Goal: Task Accomplishment & Management: Manage account settings

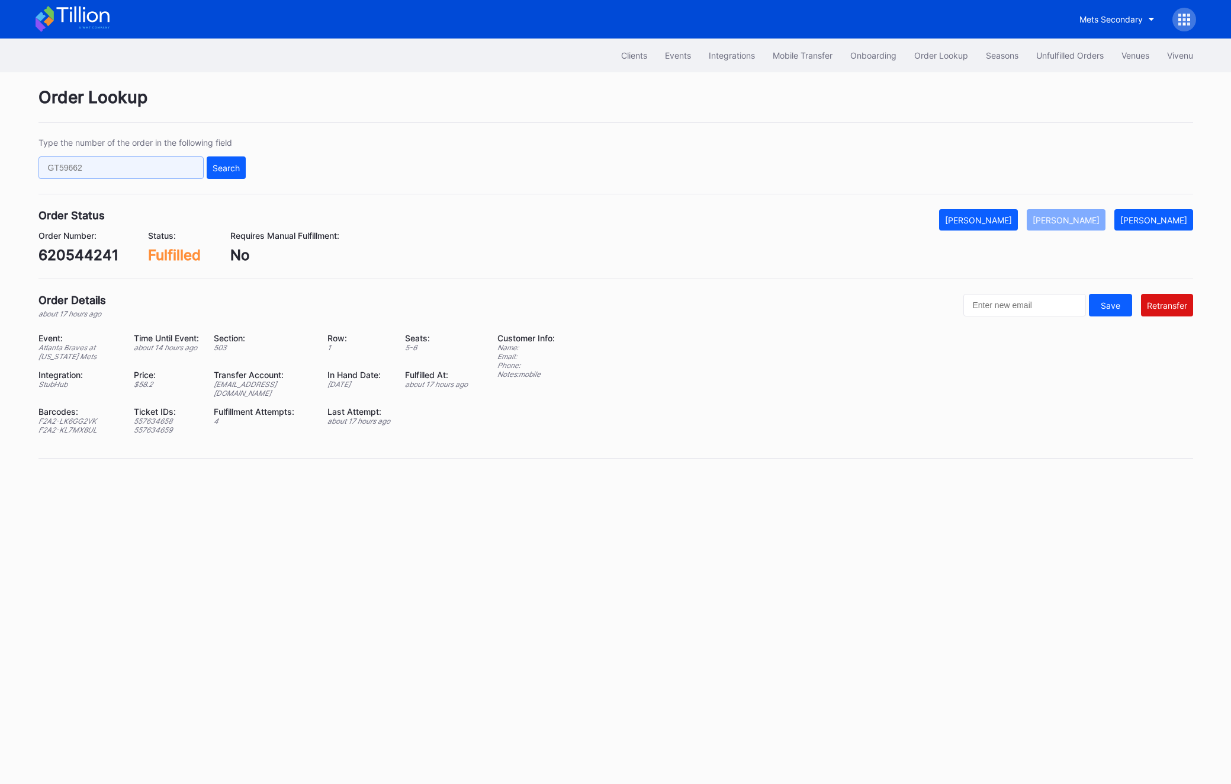
click at [92, 166] on input "text" at bounding box center [120, 167] width 165 height 23
paste input "620587796"
type input "620587796"
click at [237, 166] on div "Search" at bounding box center [226, 168] width 27 height 10
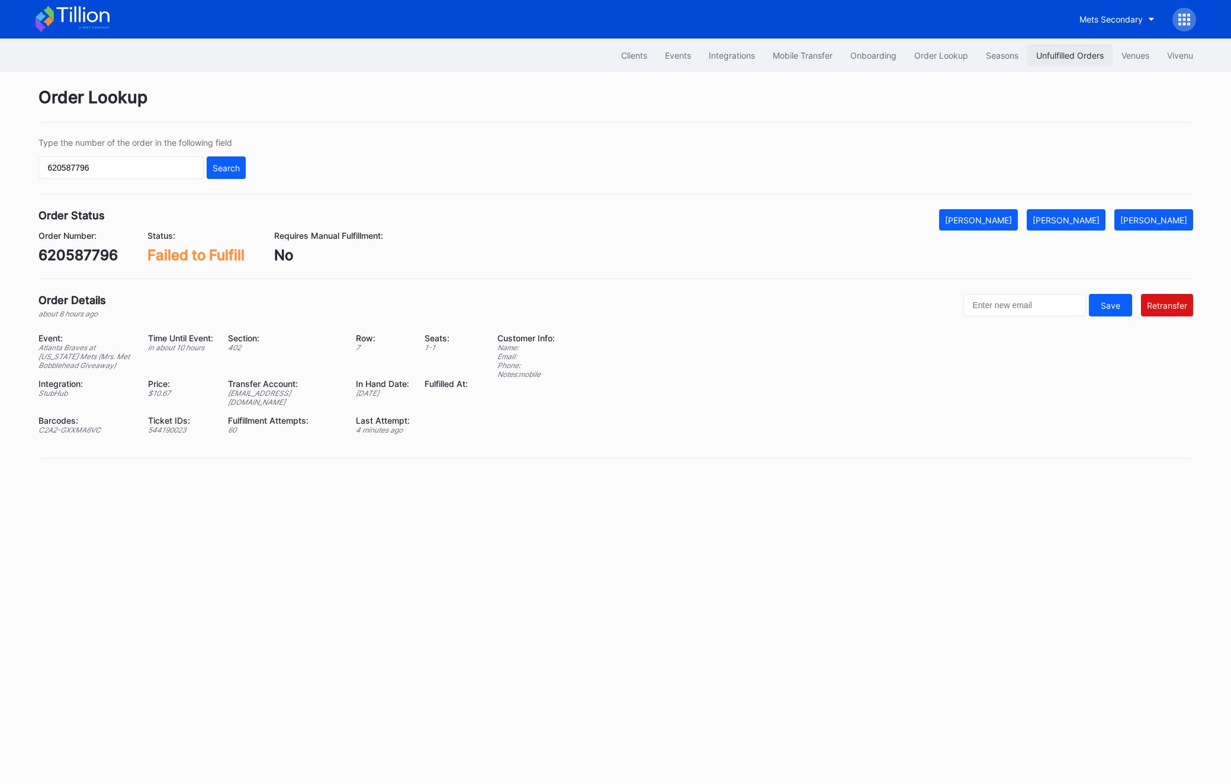
click at [1055, 60] on button "Unfulfilled Orders" at bounding box center [1070, 55] width 85 height 22
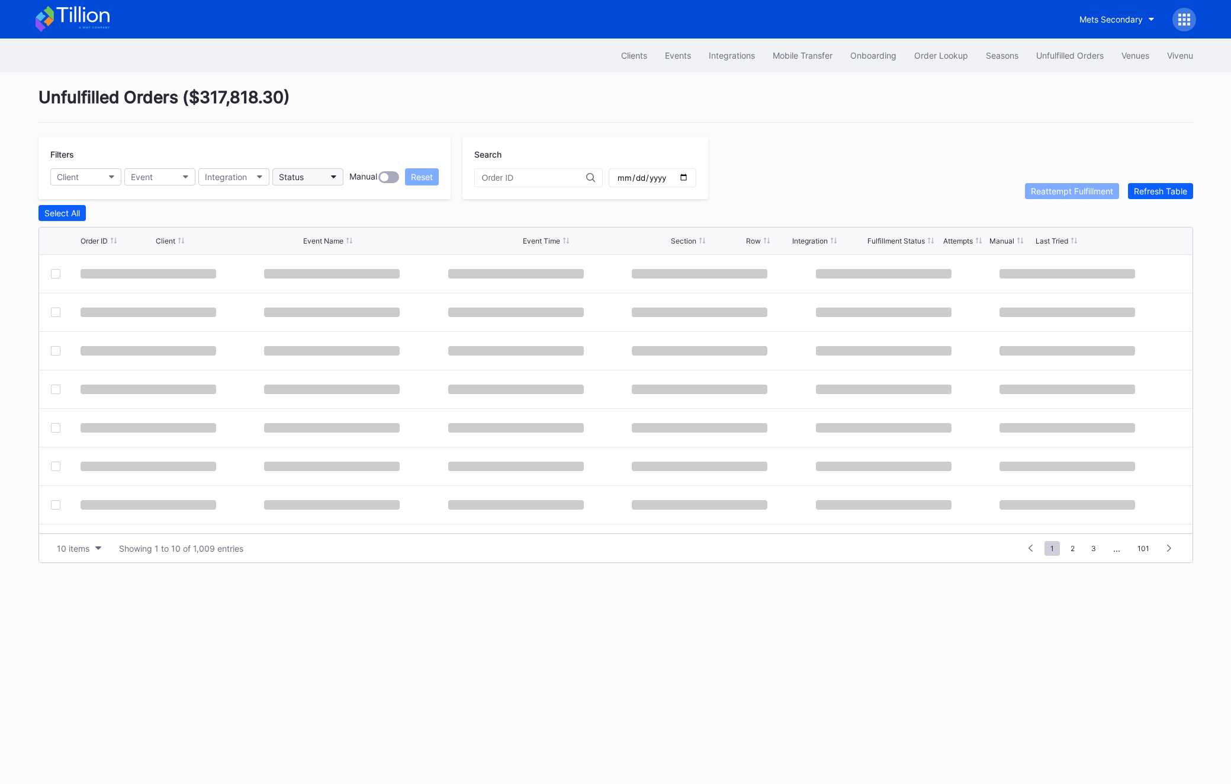
click at [313, 179] on button "Status" at bounding box center [307, 176] width 71 height 17
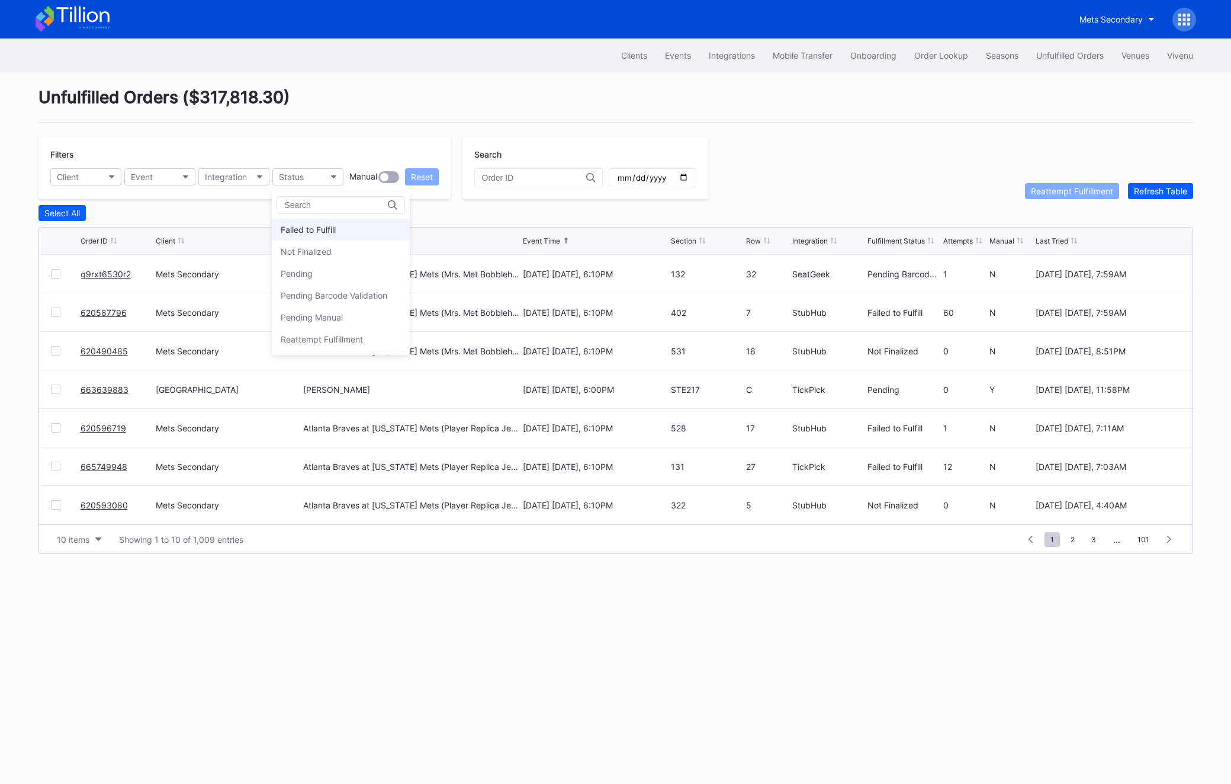
click at [312, 222] on div "Failed to Fulfill" at bounding box center [341, 230] width 138 height 22
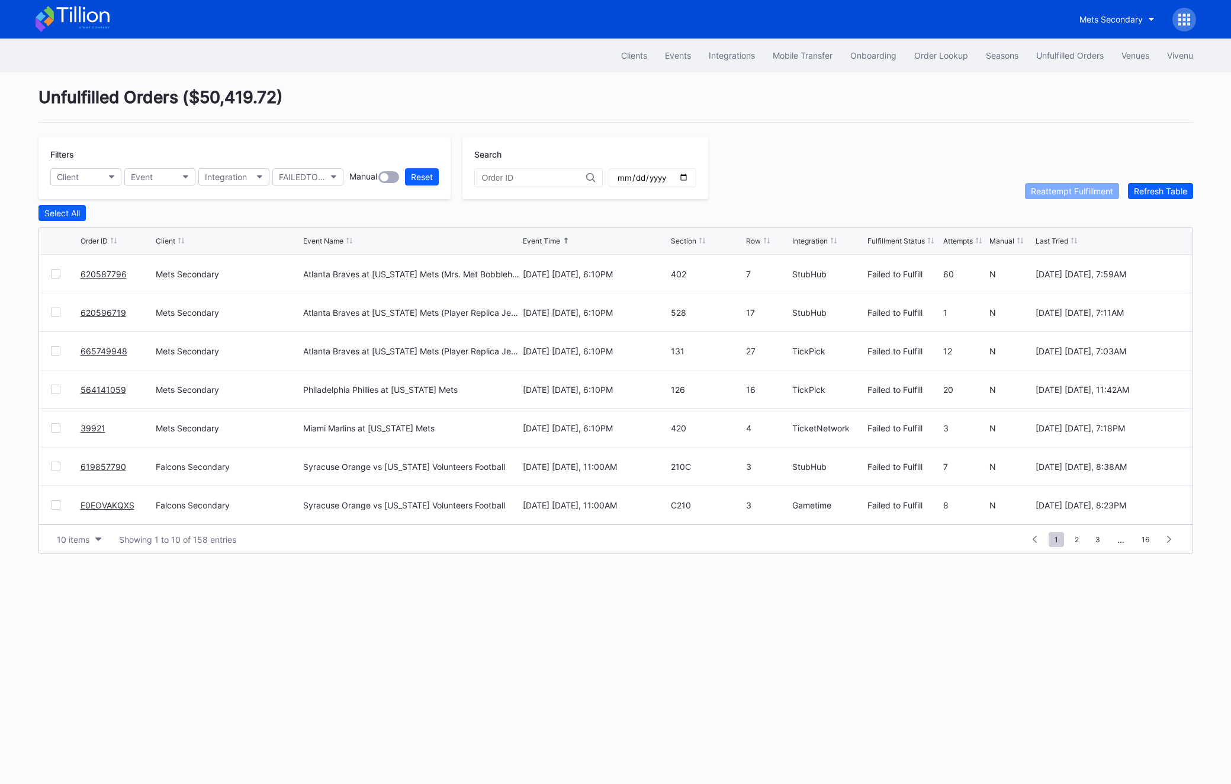
click at [663, 176] on input "date" at bounding box center [653, 177] width 72 height 11
type input "[DATE]"
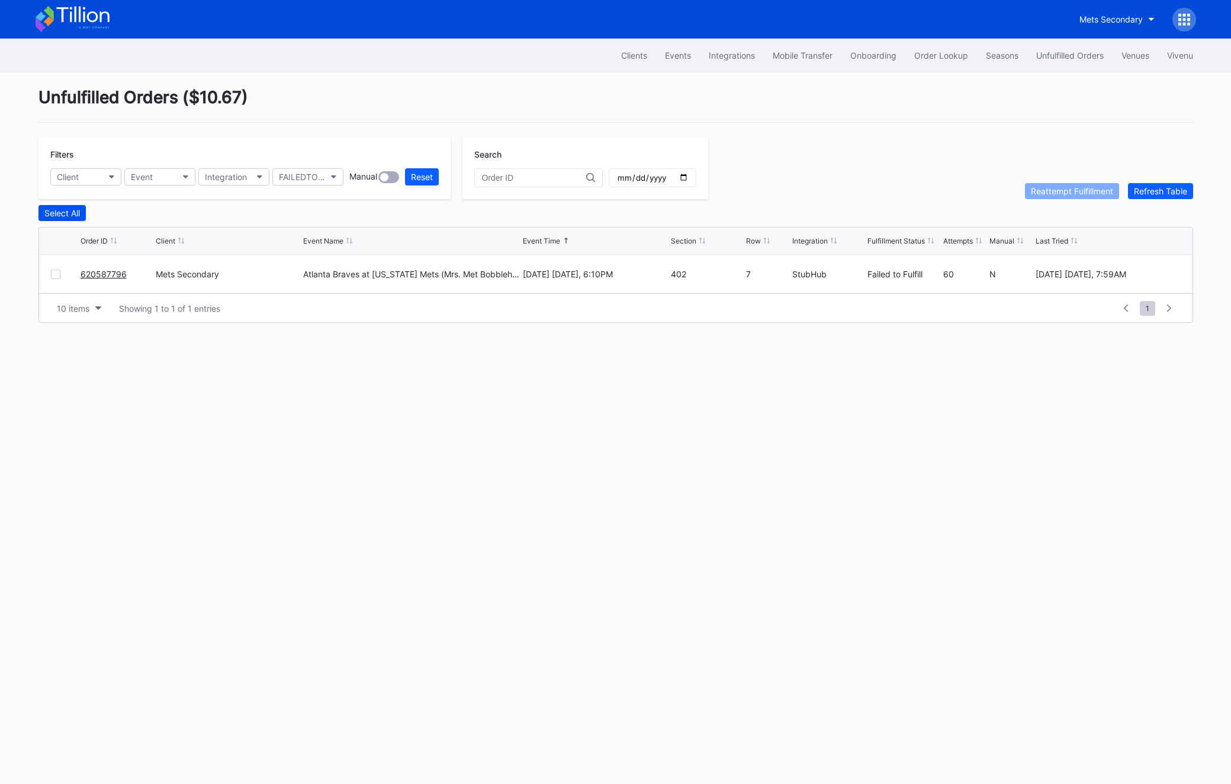
click at [53, 215] on div "Select All" at bounding box center [62, 213] width 36 height 10
click at [1060, 184] on button "Reattempt Fulfillment" at bounding box center [1072, 191] width 94 height 16
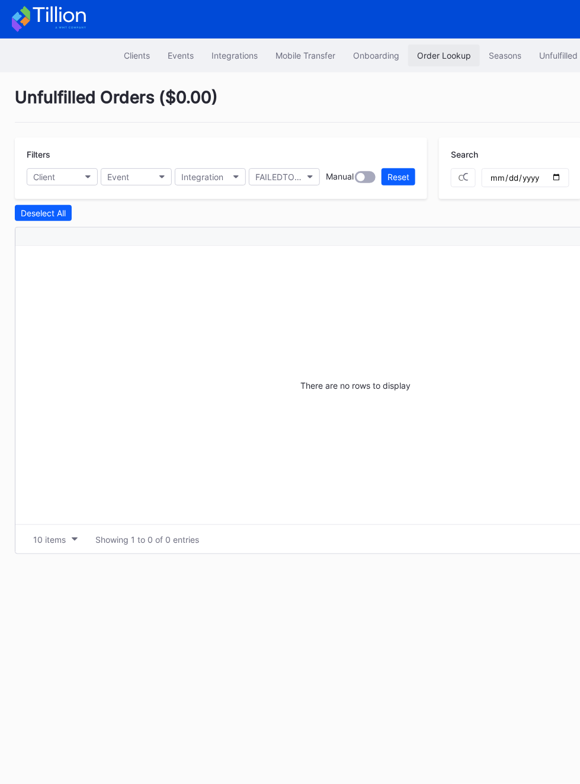
click at [441, 59] on div "Order Lookup" at bounding box center [444, 55] width 54 height 10
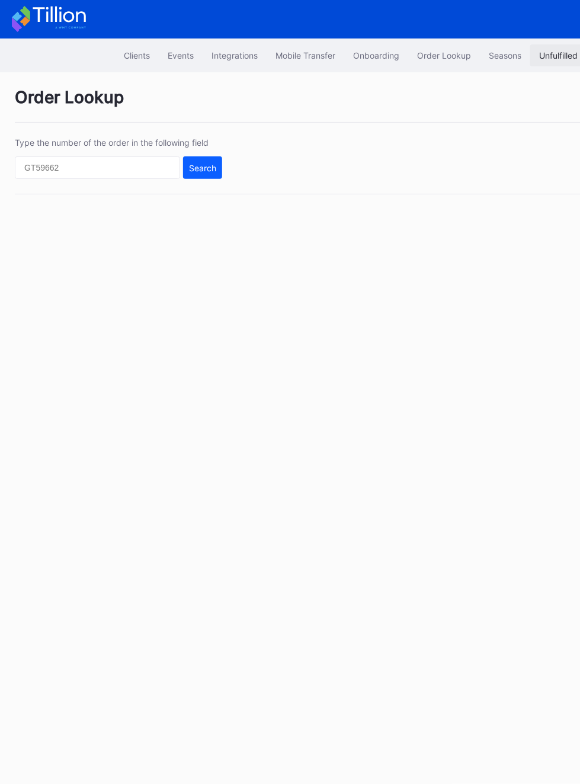
click at [561, 55] on div "Unfulfilled Orders" at bounding box center [573, 55] width 68 height 10
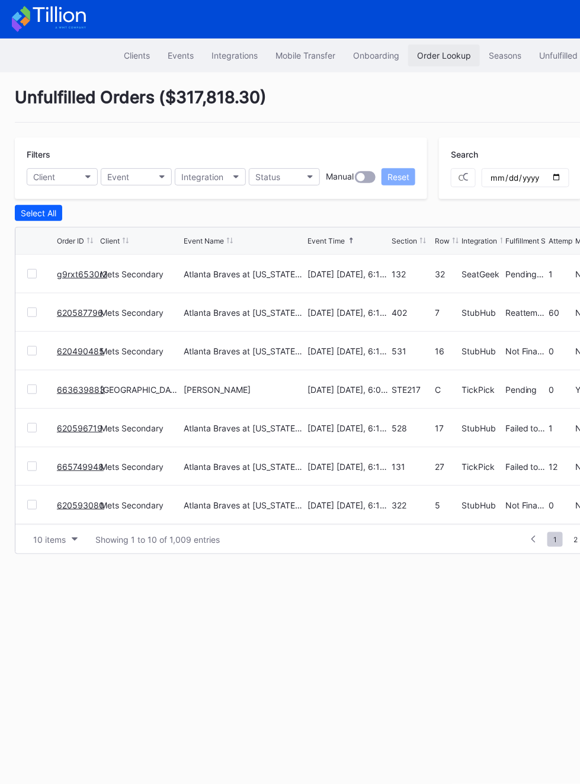
click at [428, 59] on div "Order Lookup" at bounding box center [444, 55] width 54 height 10
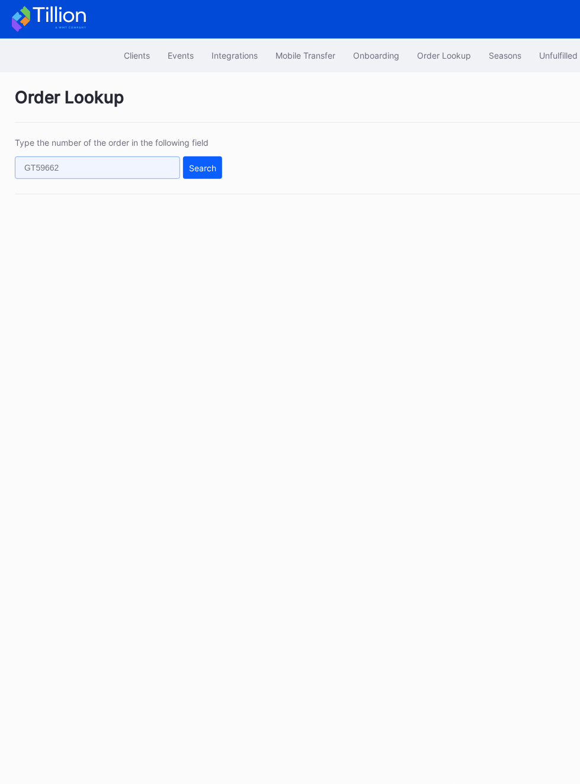
click at [80, 168] on input "text" at bounding box center [97, 167] width 165 height 23
paste input "620587796"
click at [192, 164] on div "Search" at bounding box center [202, 168] width 27 height 10
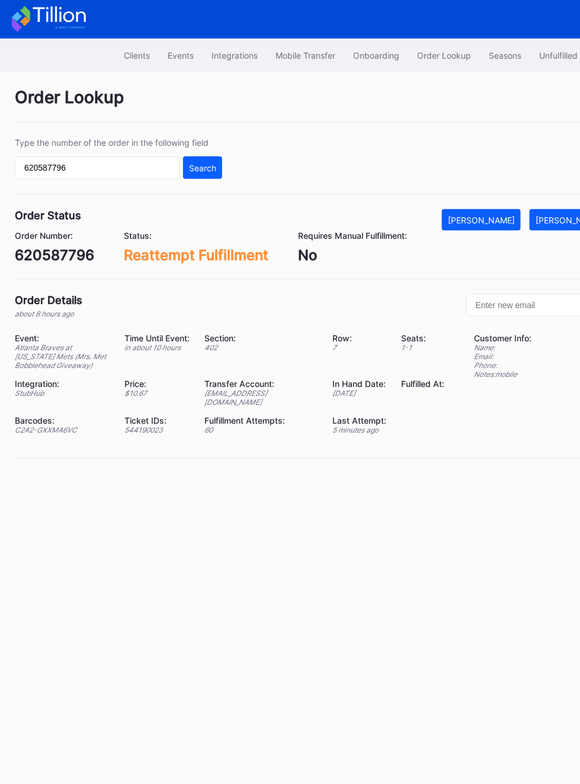
click at [55, 425] on div "C2A2-GXXMA6VC" at bounding box center [62, 429] width 95 height 9
drag, startPoint x: 55, startPoint y: 419, endPoint x: 61, endPoint y: 406, distance: 13.8
click at [55, 425] on div "C2A2-GXXMA6VC" at bounding box center [62, 429] width 95 height 9
click at [61, 406] on div "Event: Atlanta Braves at [US_STATE] Mets (Mrs. Met Bobblehead Giveaway) Time Un…" at bounding box center [237, 388] width 444 height 110
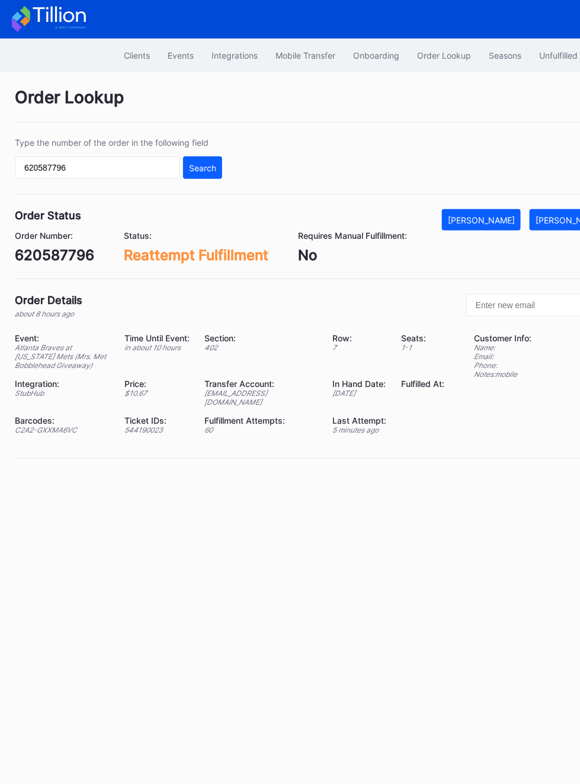
click at [48, 416] on div "Barcodes:" at bounding box center [62, 420] width 95 height 10
click at [46, 425] on div "C2A2-GXXMA6VC" at bounding box center [62, 429] width 95 height 9
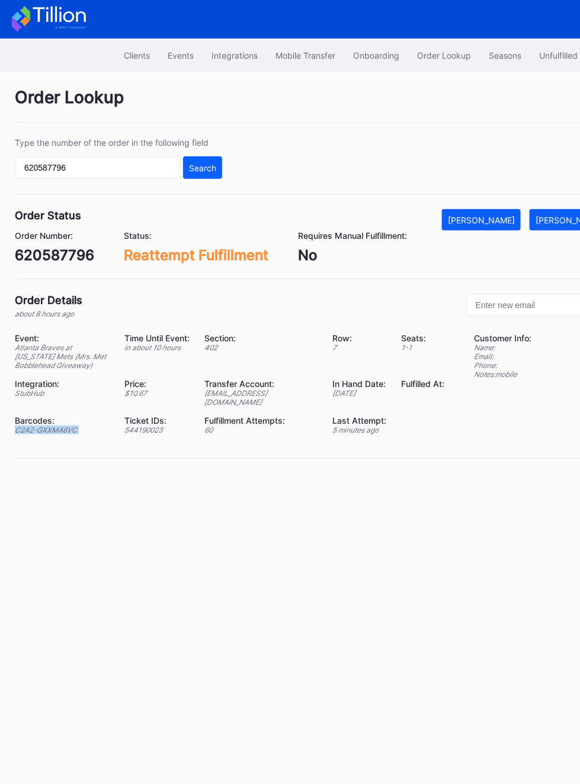
click at [46, 425] on div "C2A2-GXXMA6VC" at bounding box center [62, 429] width 95 height 9
copy div "C2A2-GXXMA6VC"
click at [275, 387] on div "Transfer Account:" at bounding box center [260, 383] width 113 height 10
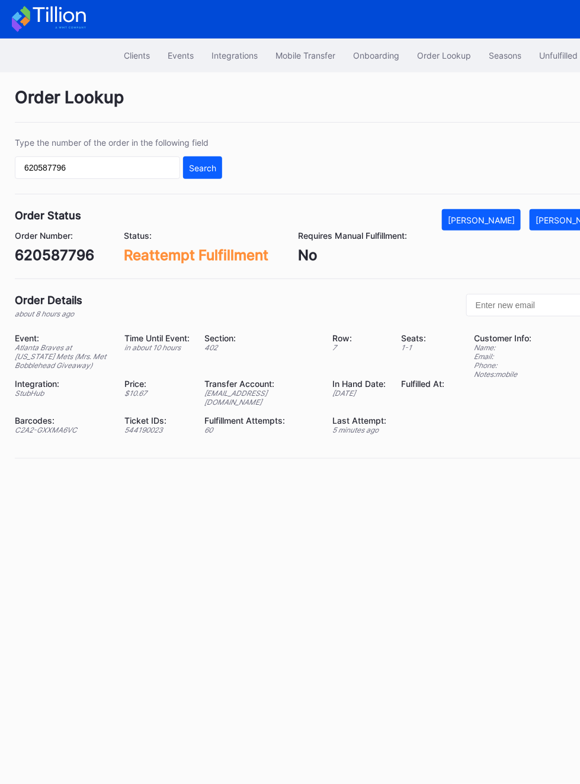
click at [270, 391] on div "[EMAIL_ADDRESS][DOMAIN_NAME]" at bounding box center [260, 398] width 113 height 18
copy div "[EMAIL_ADDRESS][DOMAIN_NAME]"
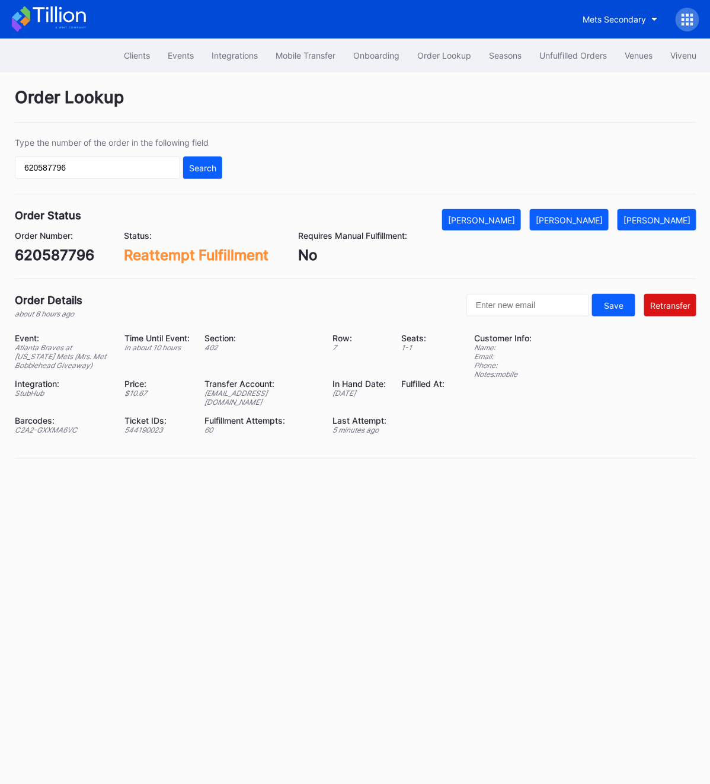
click at [62, 256] on div "620587796" at bounding box center [54, 254] width 79 height 17
copy div "620587796"
click at [50, 178] on input "620587796" at bounding box center [97, 167] width 165 height 23
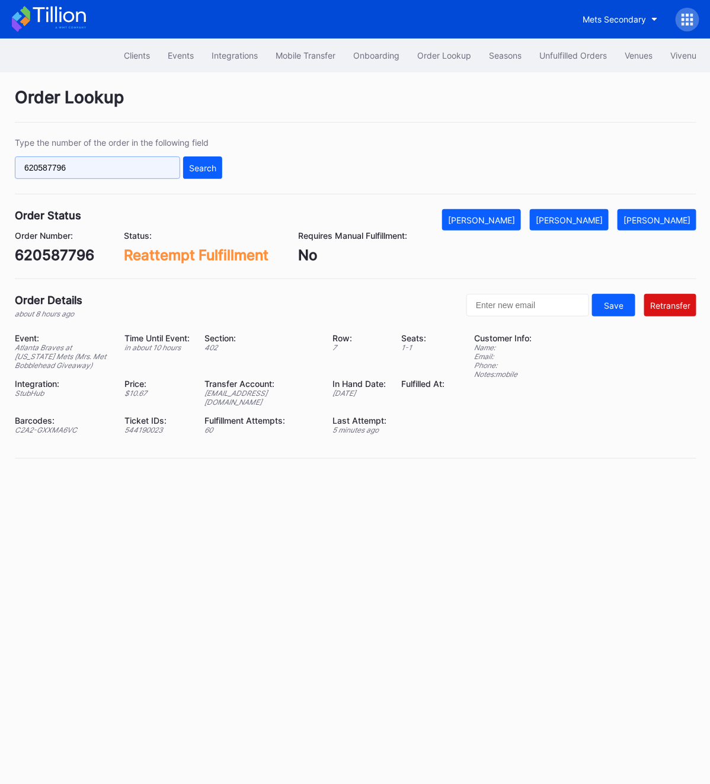
paste input "65749948"
type input "665749948"
click at [186, 152] on div "Type the number of the order in the following field 665749948 Search" at bounding box center [118, 157] width 207 height 41
click at [190, 160] on button "Search" at bounding box center [202, 167] width 39 height 23
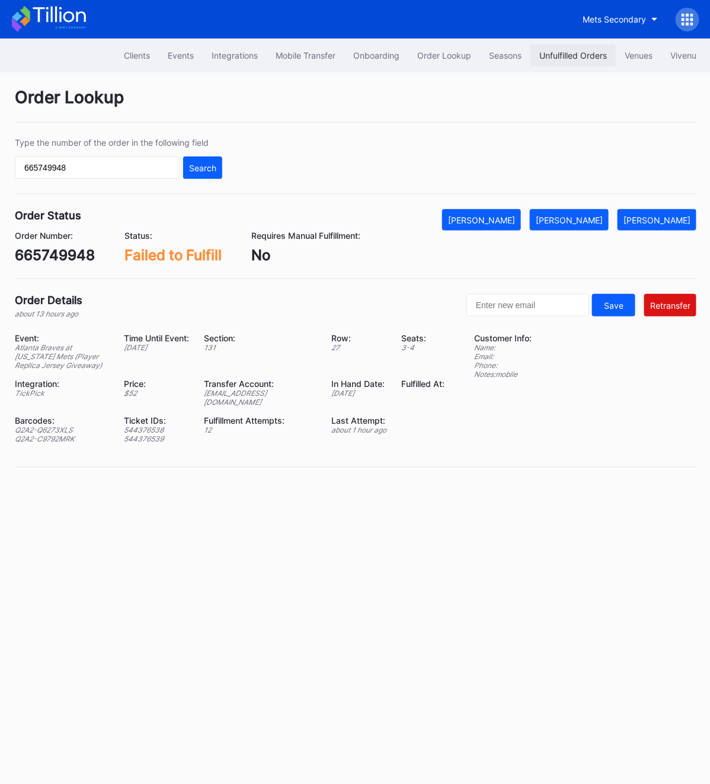
click at [558, 56] on div "Unfulfilled Orders" at bounding box center [573, 55] width 68 height 10
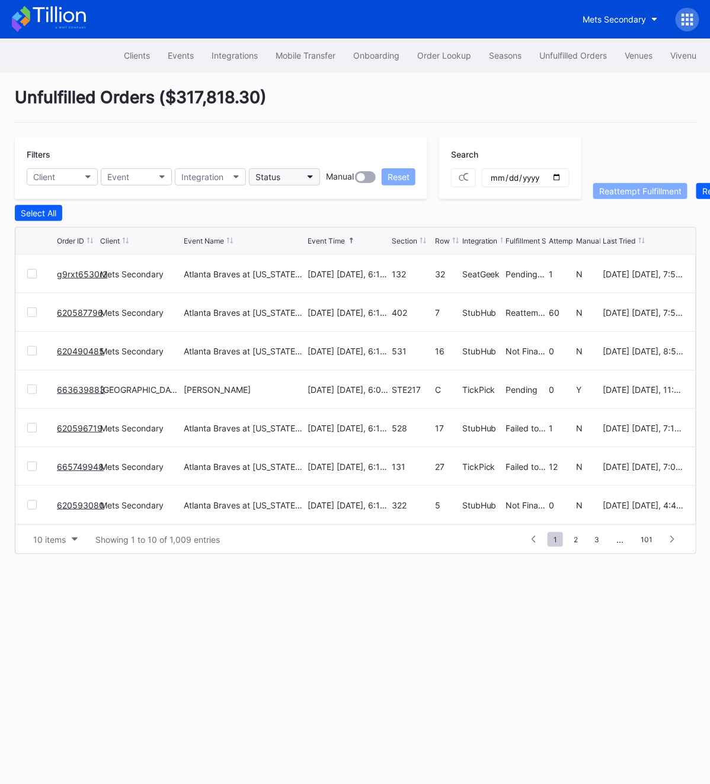
click at [266, 181] on div "Status" at bounding box center [267, 177] width 25 height 10
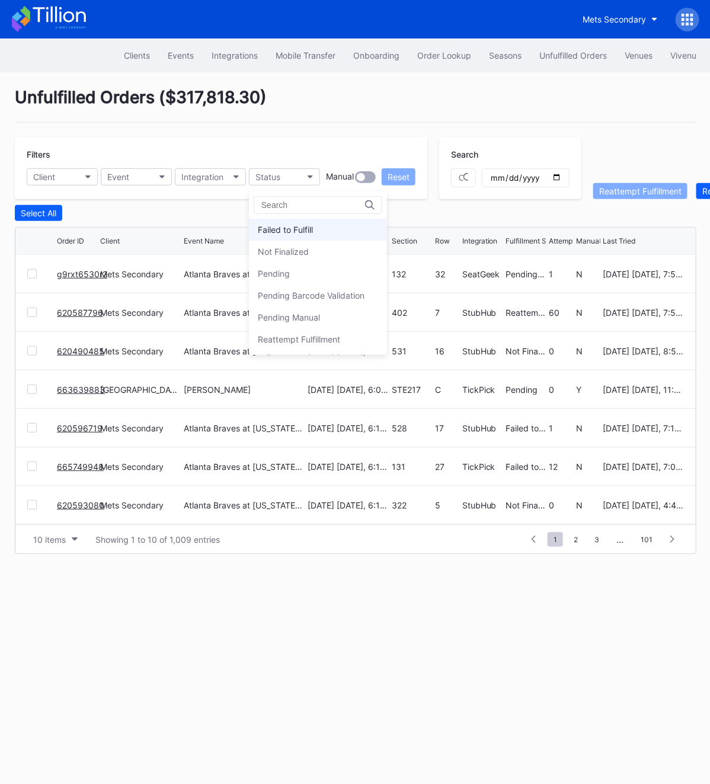
click at [274, 230] on div "Failed to Fulfill" at bounding box center [285, 229] width 55 height 10
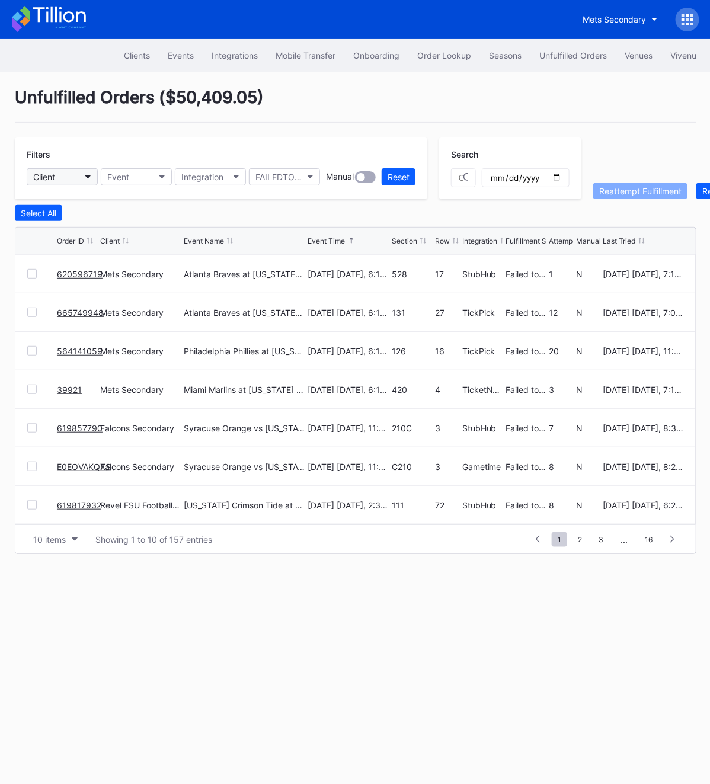
click at [44, 172] on div "Client" at bounding box center [44, 177] width 22 height 10
type input "mets"
click at [73, 229] on div "Mets Secondary" at bounding box center [67, 229] width 63 height 10
click at [37, 210] on div "Select All" at bounding box center [39, 213] width 36 height 10
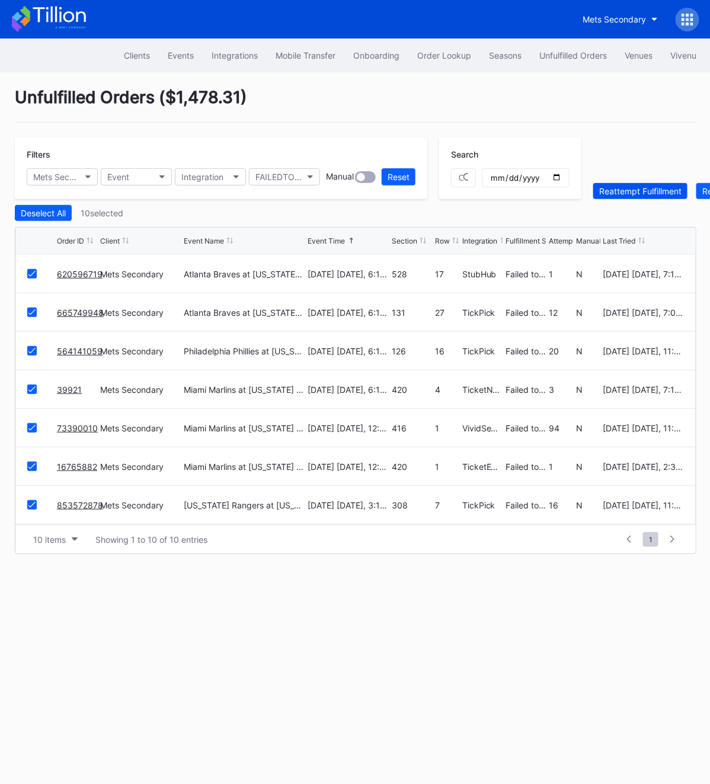
click at [614, 190] on div "Reattempt Fulfillment" at bounding box center [640, 191] width 82 height 10
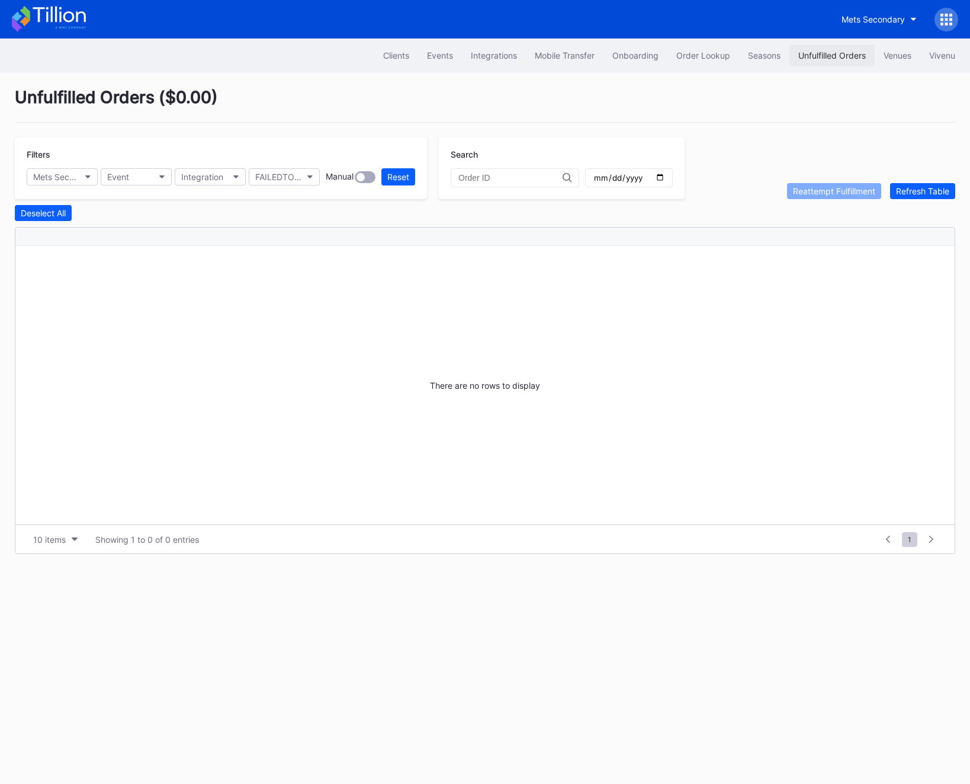
click at [820, 56] on div "Unfulfilled Orders" at bounding box center [832, 55] width 68 height 10
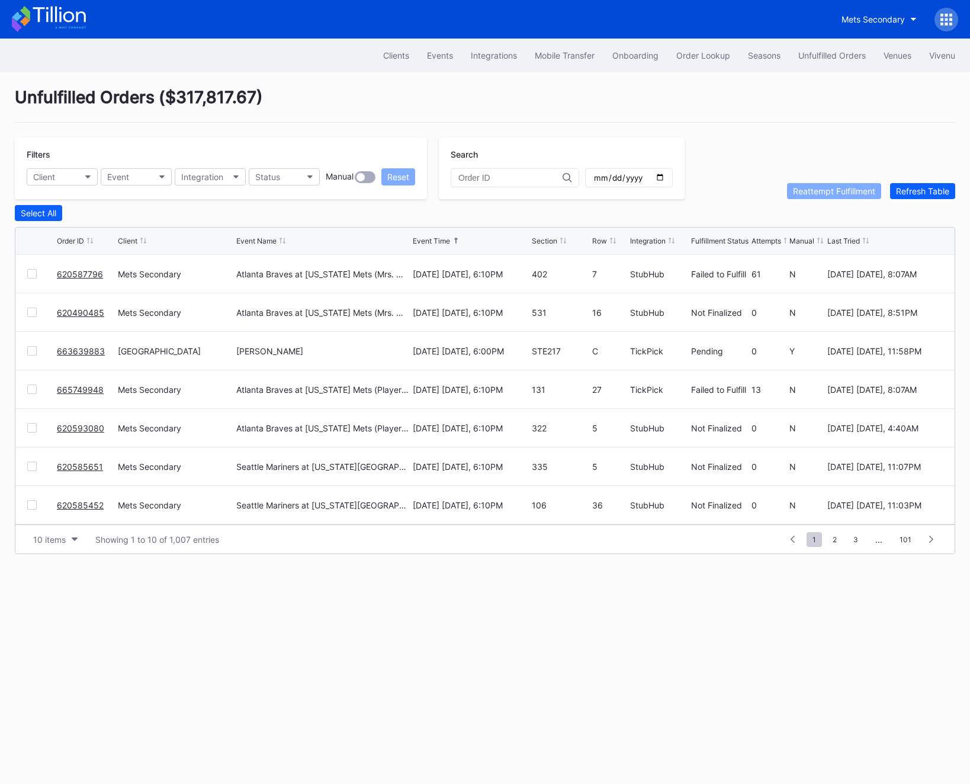
click at [76, 272] on link "620587796" at bounding box center [80, 274] width 46 height 10
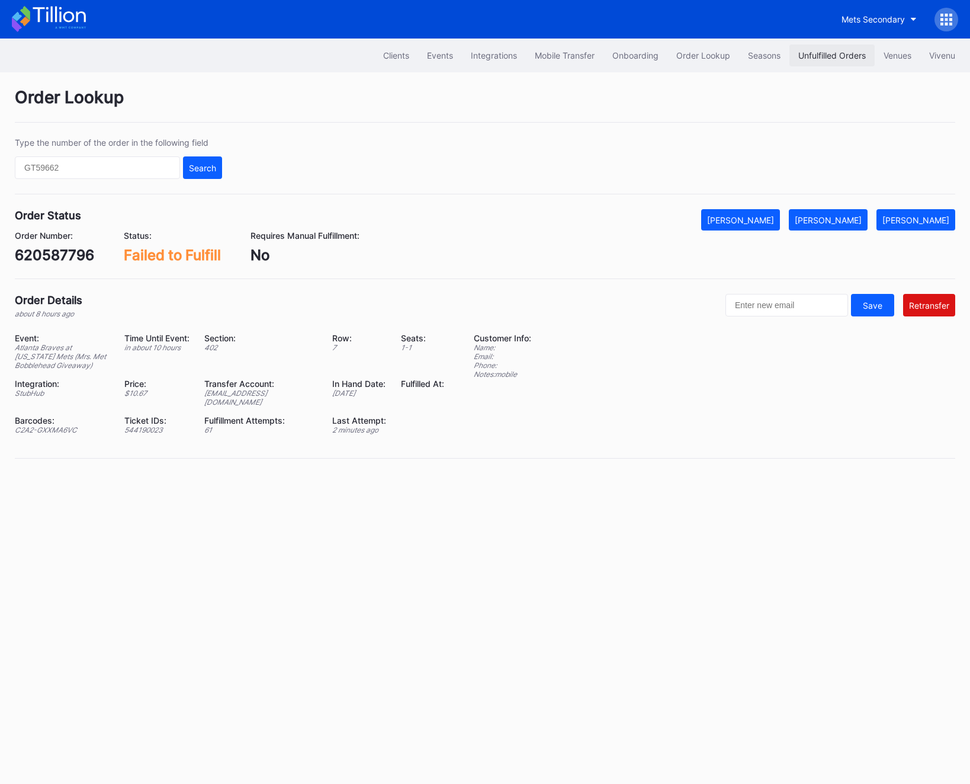
click at [836, 54] on div "Unfulfilled Orders" at bounding box center [832, 55] width 68 height 10
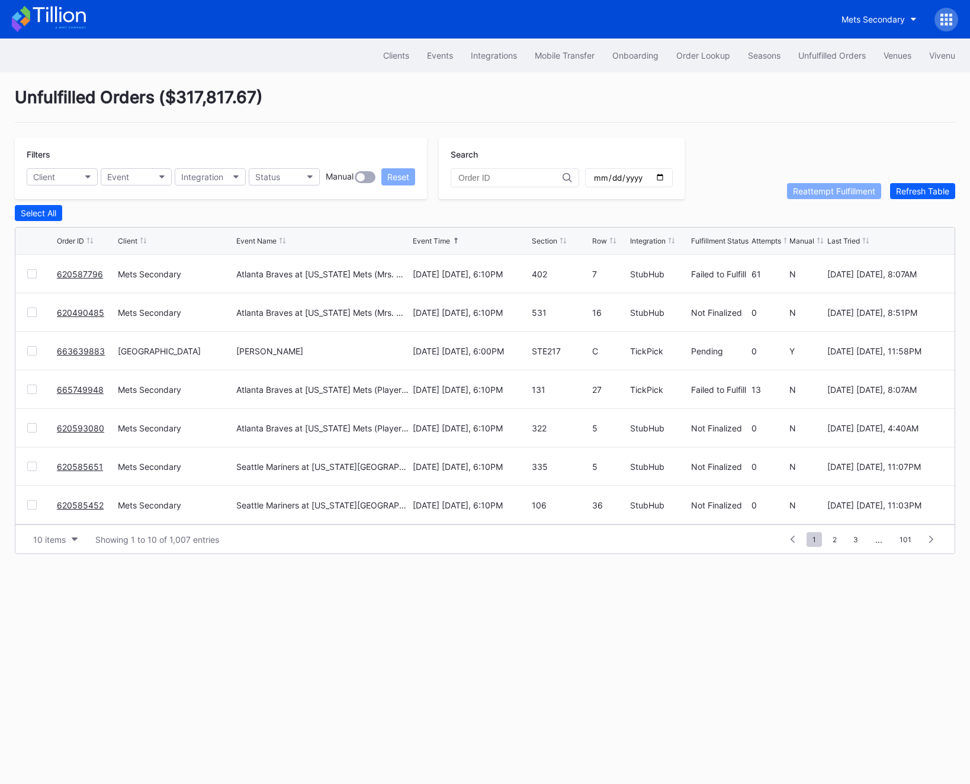
click at [82, 346] on link "663639883" at bounding box center [81, 351] width 48 height 10
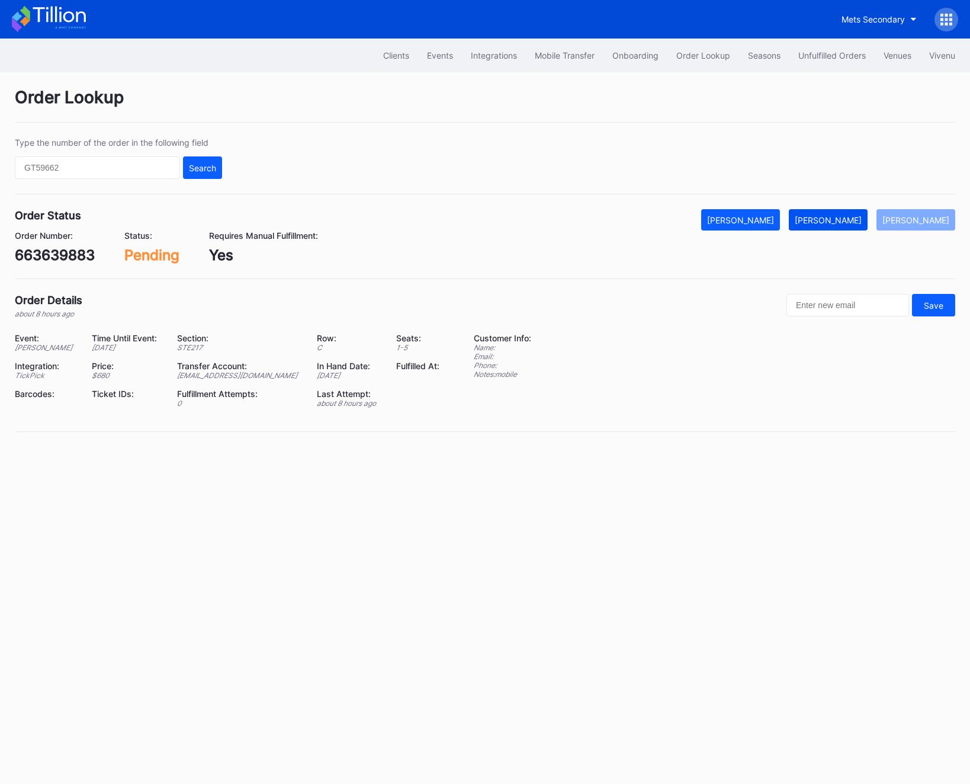
click at [856, 219] on div "[PERSON_NAME]" at bounding box center [828, 220] width 67 height 10
click at [817, 43] on div "Clients Events Integrations Mobile Transfer Onboarding Order Lookup Seasons Unf…" at bounding box center [485, 55] width 970 height 34
click at [817, 55] on div "Unfulfilled Orders" at bounding box center [832, 55] width 68 height 10
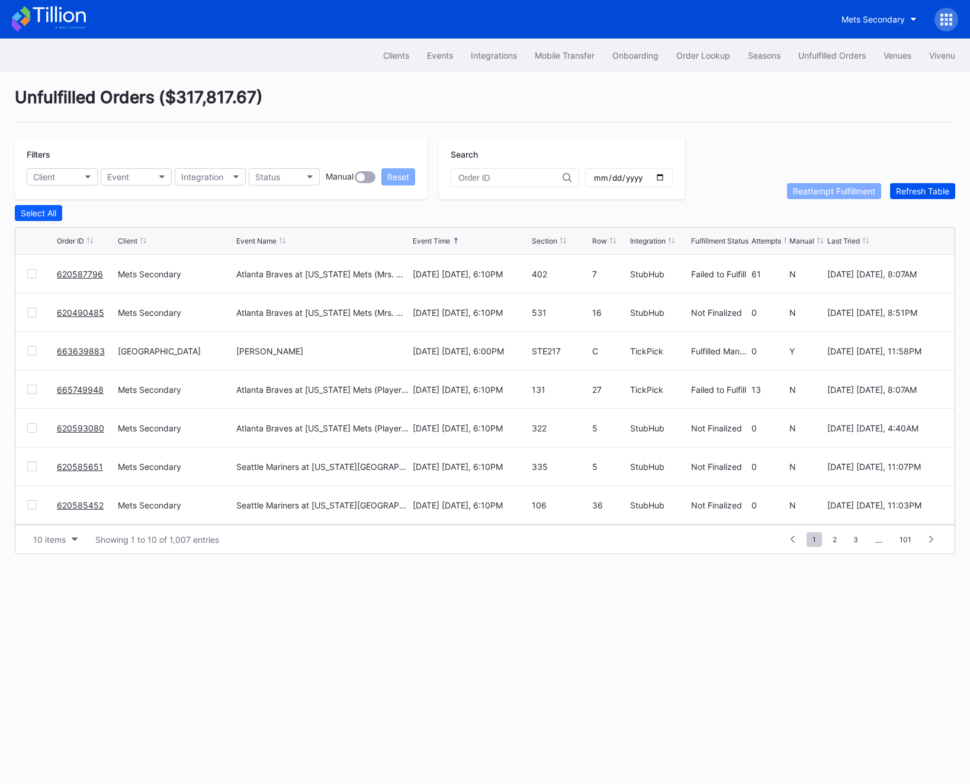
click at [907, 191] on div "Refresh Table" at bounding box center [922, 191] width 53 height 10
click at [72, 347] on link "665749948" at bounding box center [80, 351] width 47 height 10
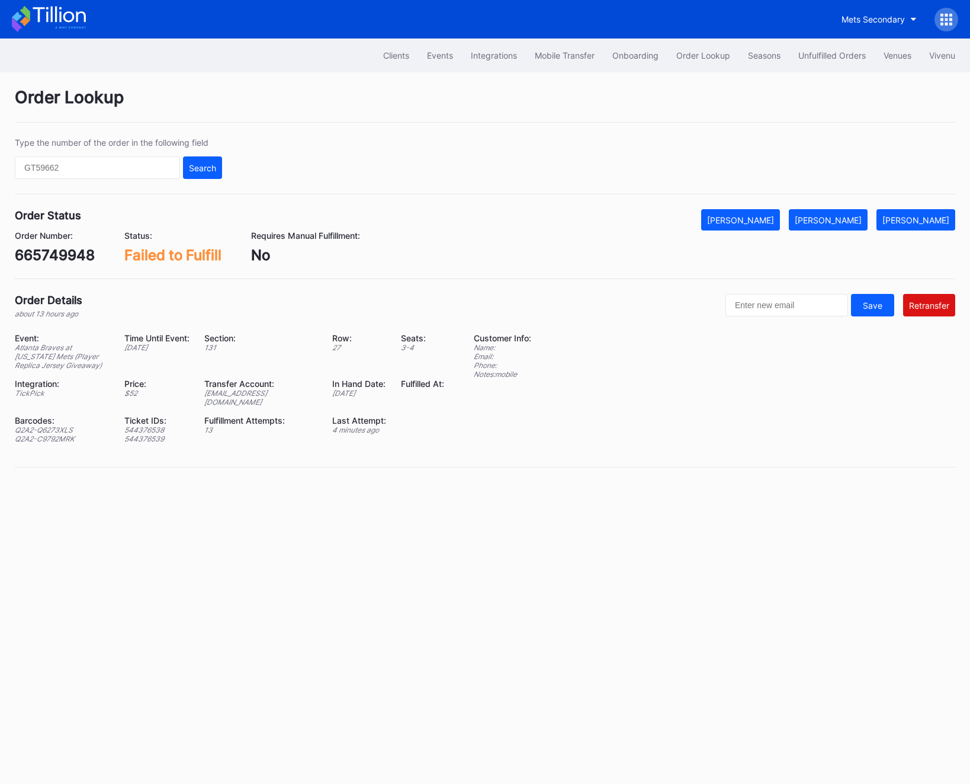
click at [259, 396] on div "[EMAIL_ADDRESS][DOMAIN_NAME]" at bounding box center [260, 398] width 113 height 18
copy div "[EMAIL_ADDRESS][DOMAIN_NAME]"
click at [27, 253] on div "665749948" at bounding box center [55, 254] width 80 height 17
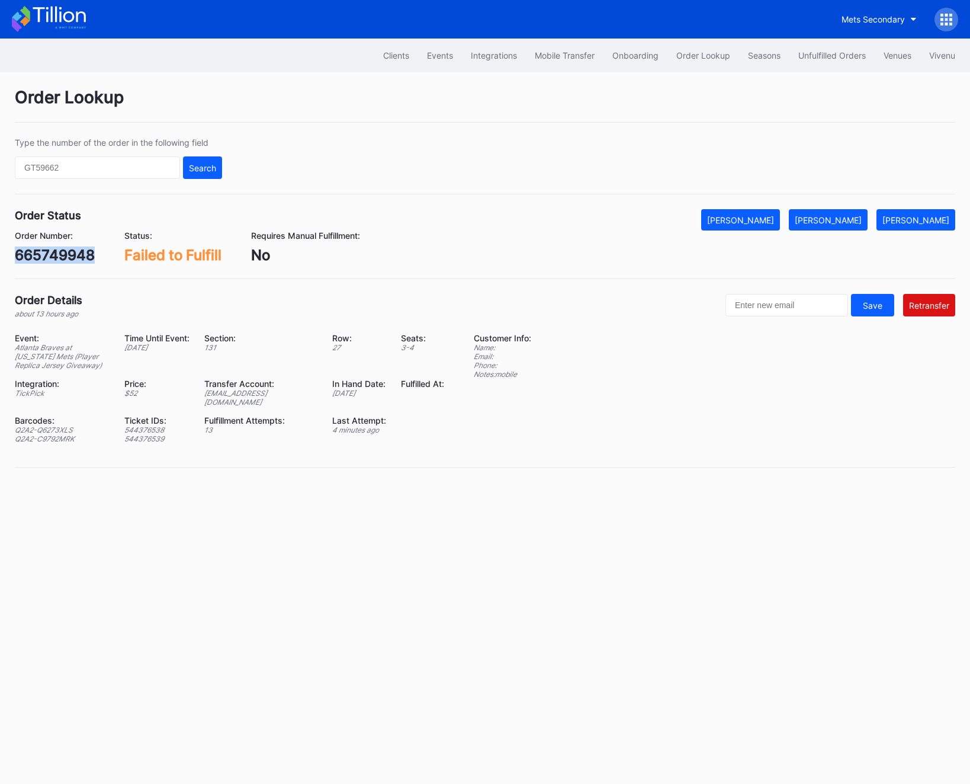
click at [27, 253] on div "665749948" at bounding box center [55, 254] width 80 height 17
copy div "665749948"
click at [44, 425] on div "Q2A2-Q6273XLS" at bounding box center [62, 429] width 95 height 9
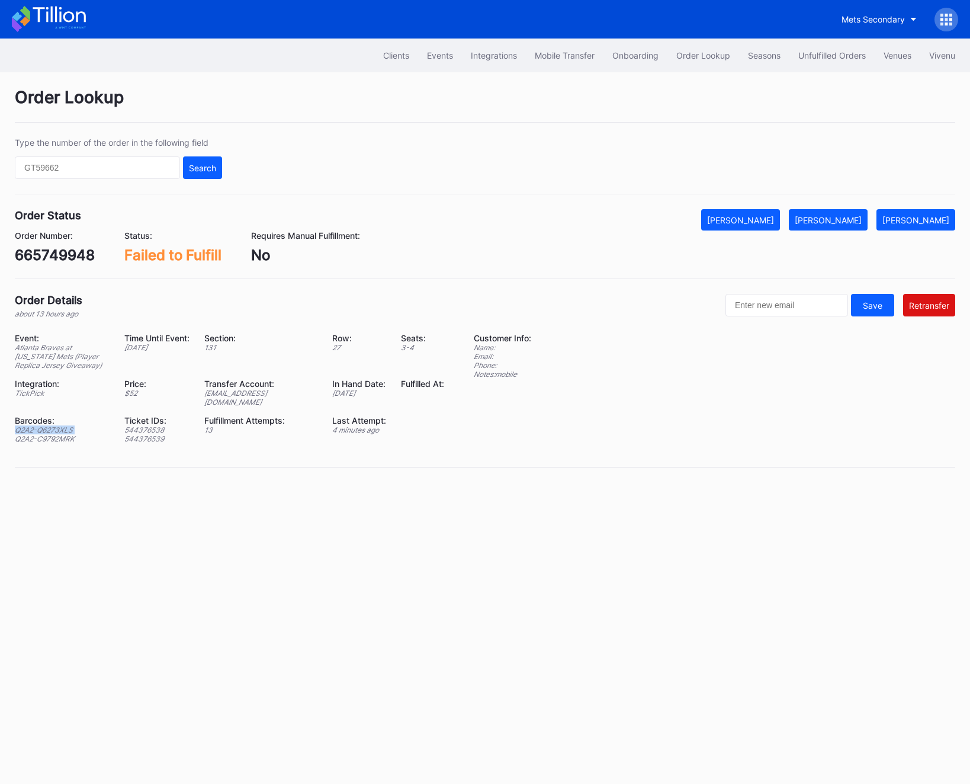
copy div "Q2A2-Q6273XLS"
click at [44, 434] on div "Q2A2-C9792MRK" at bounding box center [62, 438] width 95 height 9
copy div "Q2A2-C9792MRK"
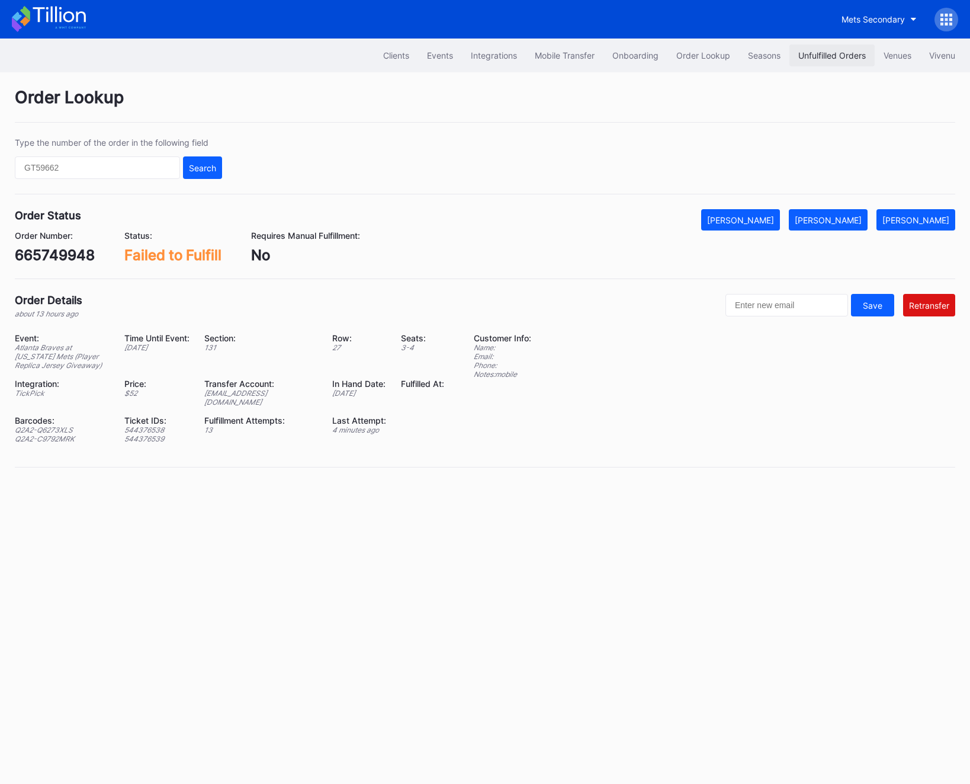
click at [819, 61] on button "Unfulfilled Orders" at bounding box center [831, 55] width 85 height 22
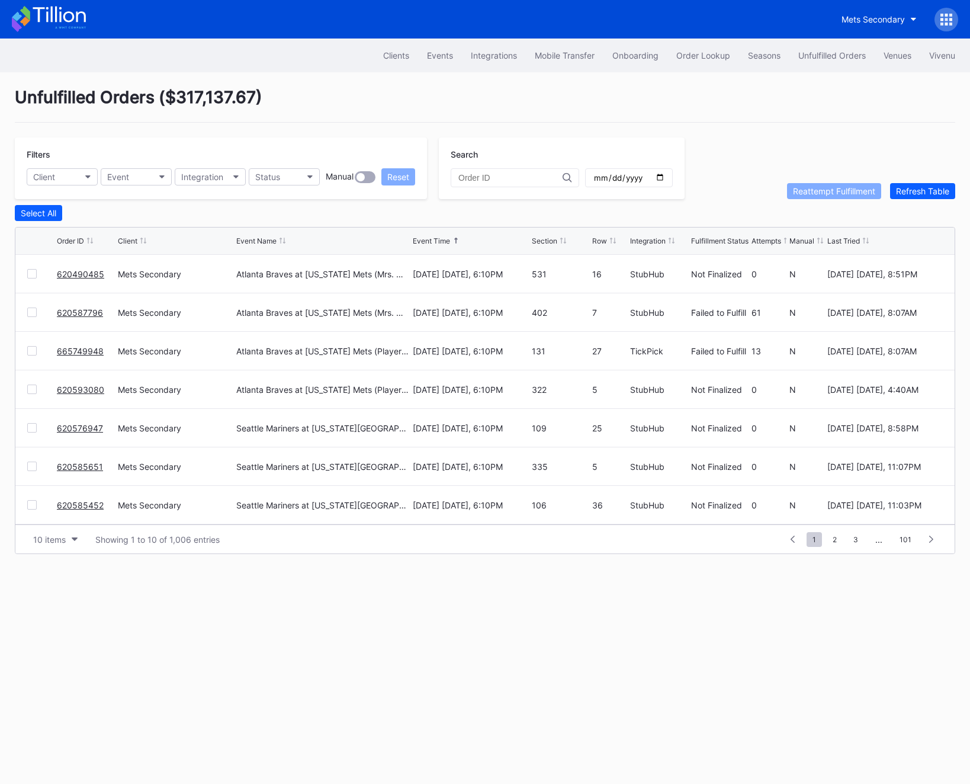
click at [29, 314] on div at bounding box center [31, 311] width 9 height 9
click at [35, 344] on div "665749948 Mets Secondary Atlanta Braves at New York Mets (Player Replica Jersey…" at bounding box center [484, 351] width 939 height 38
click at [34, 348] on div at bounding box center [31, 350] width 9 height 9
click at [852, 191] on div "Reattempt Fulfillment" at bounding box center [834, 191] width 82 height 10
click at [678, 59] on div "Order Lookup" at bounding box center [703, 55] width 54 height 10
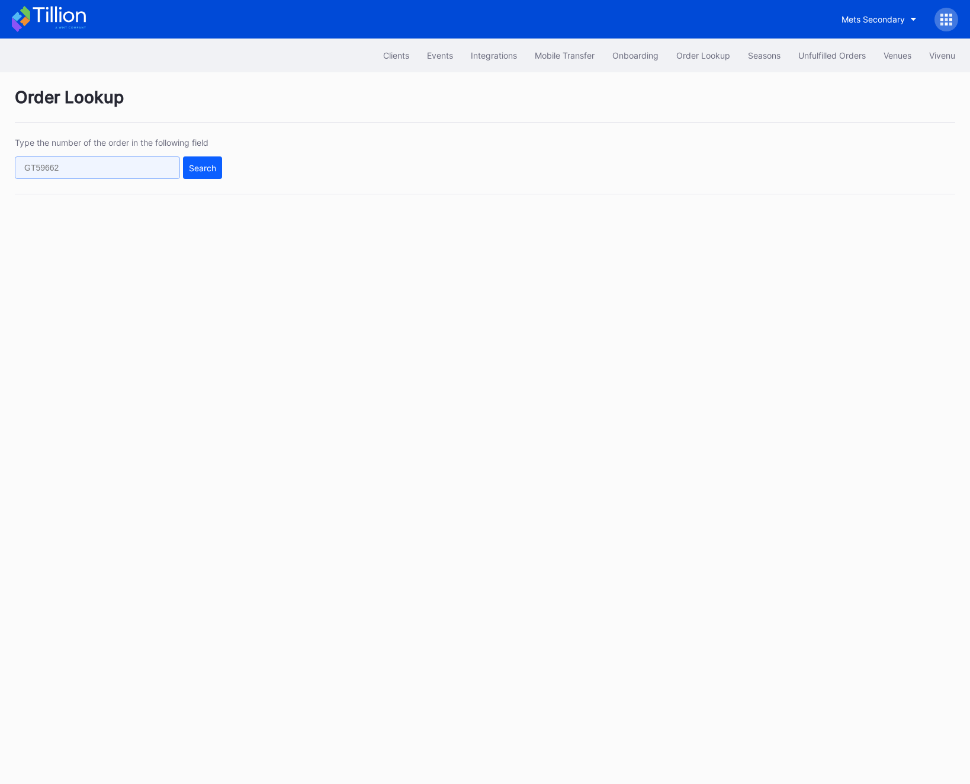
click at [118, 178] on input "text" at bounding box center [97, 167] width 165 height 23
paste input "620576947"
click at [208, 166] on div "Search" at bounding box center [202, 168] width 27 height 10
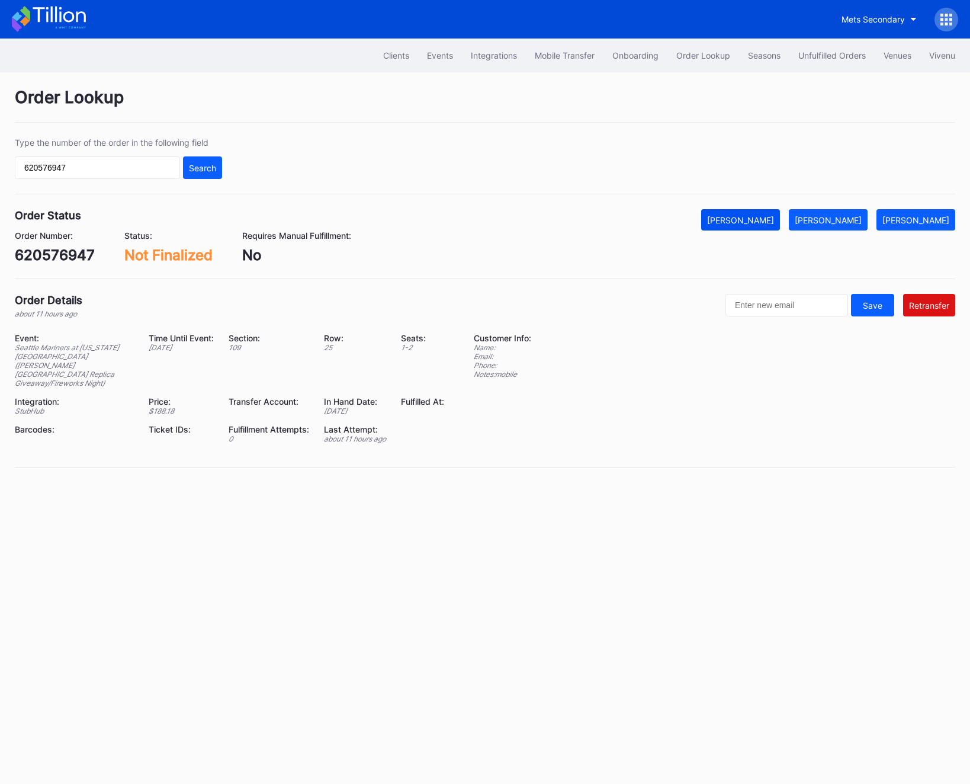
click at [780, 226] on button "[PERSON_NAME]" at bounding box center [740, 219] width 79 height 21
click at [68, 256] on div "620576947" at bounding box center [55, 254] width 80 height 17
copy div "620576947"
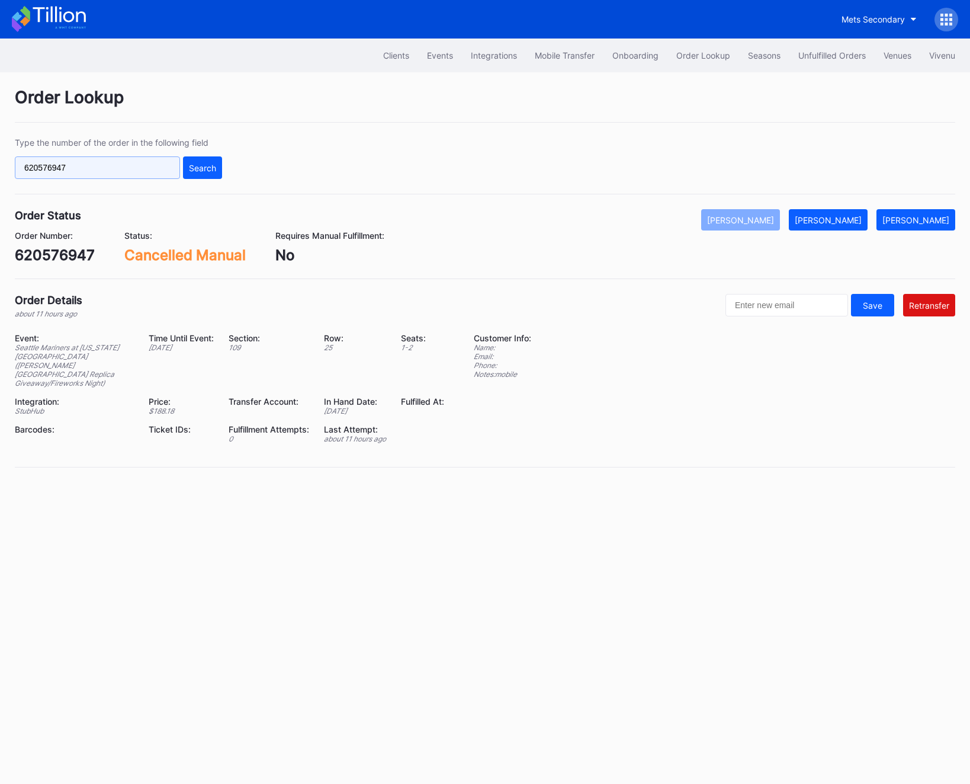
click at [108, 176] on input "620576947" at bounding box center [97, 167] width 165 height 23
paste input "85651"
click at [199, 165] on div "Search" at bounding box center [202, 168] width 27 height 10
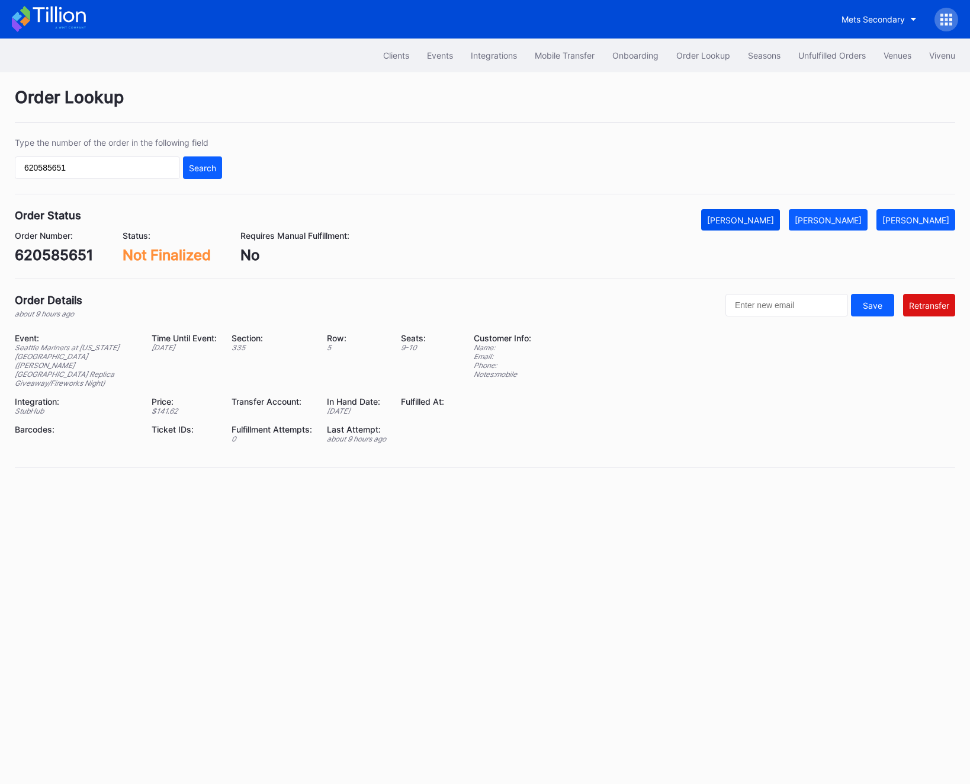
click at [752, 221] on div "[PERSON_NAME]" at bounding box center [740, 220] width 67 height 10
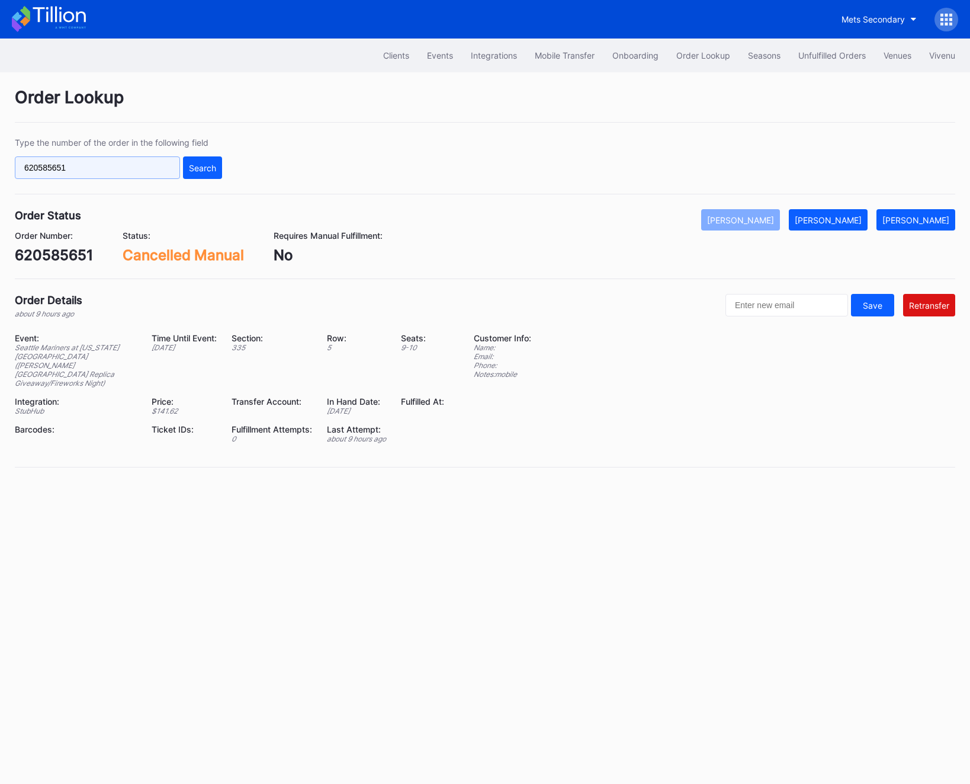
click at [100, 171] on input "620585651" at bounding box center [97, 167] width 165 height 23
paste input "452"
click at [212, 172] on div "Search" at bounding box center [202, 168] width 27 height 10
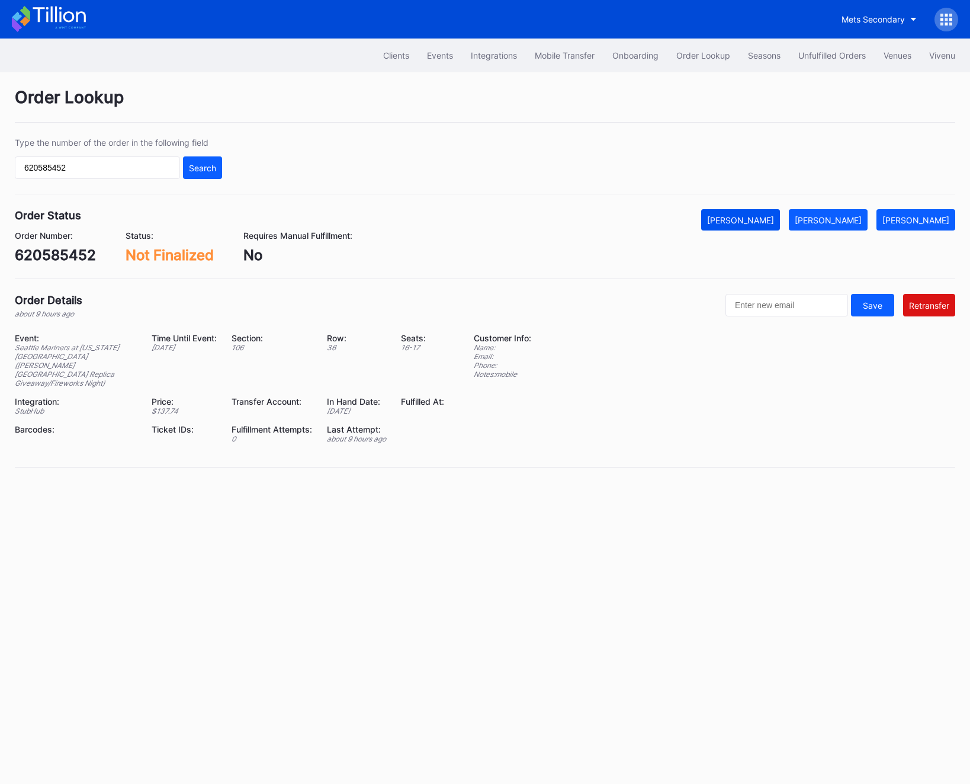
click at [774, 215] on div "[PERSON_NAME]" at bounding box center [740, 220] width 67 height 10
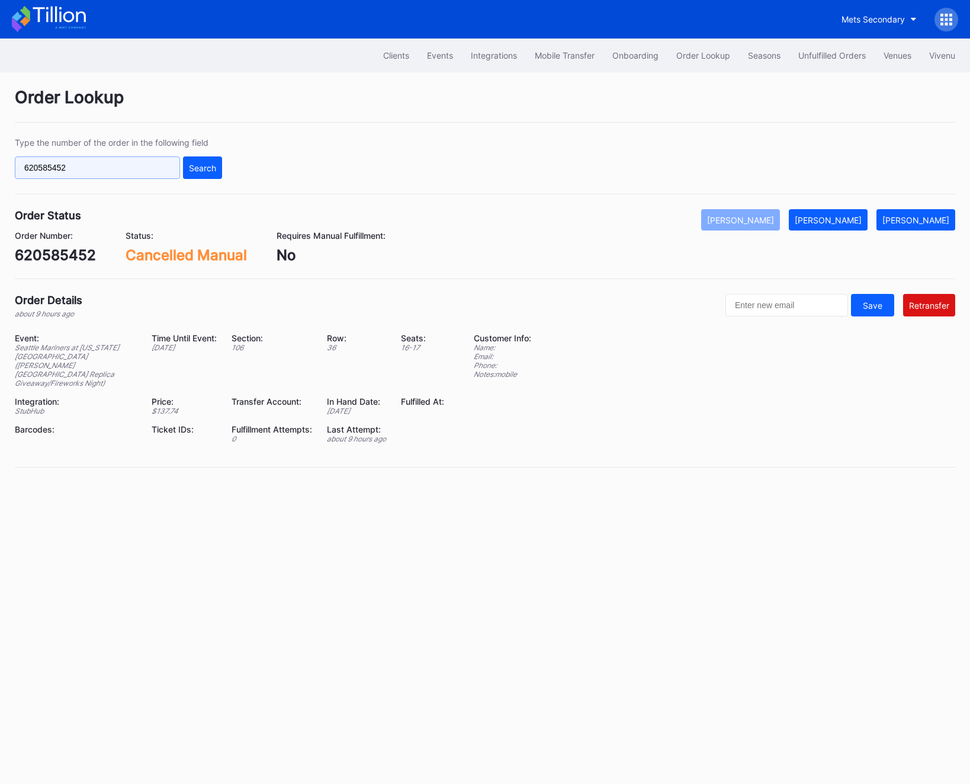
click at [150, 164] on input "620585452" at bounding box center [97, 167] width 165 height 23
paste input "7796"
click at [221, 163] on button "Search" at bounding box center [202, 167] width 39 height 23
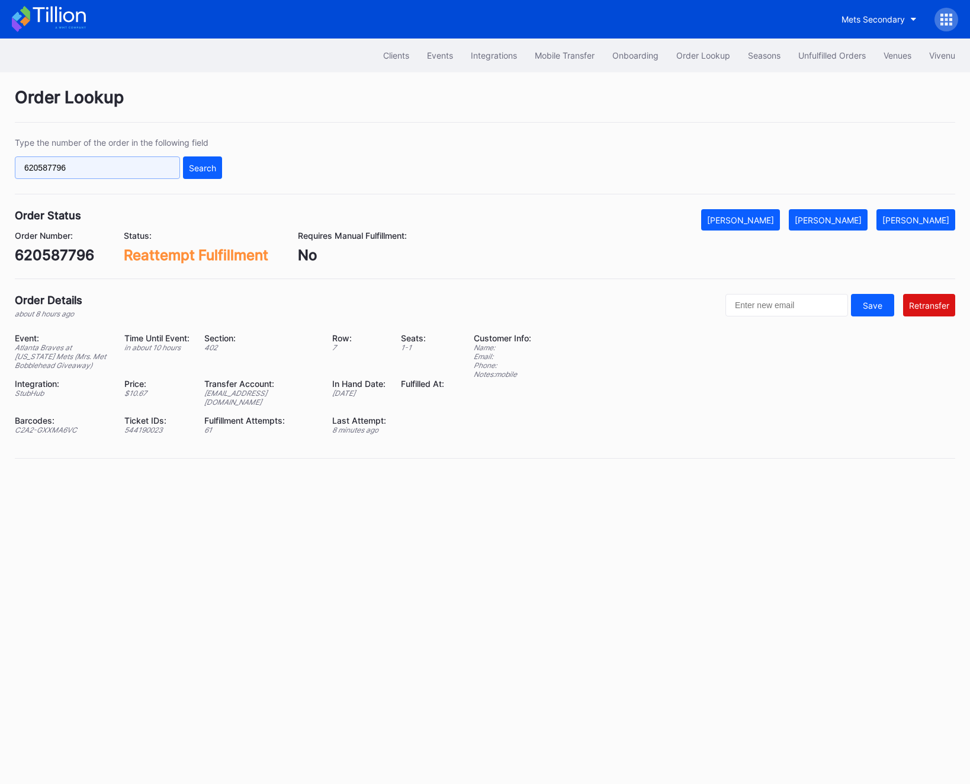
click at [62, 178] on input "620587796" at bounding box center [97, 167] width 165 height 23
paste input "8301"
click at [217, 173] on button "Search" at bounding box center [202, 167] width 39 height 23
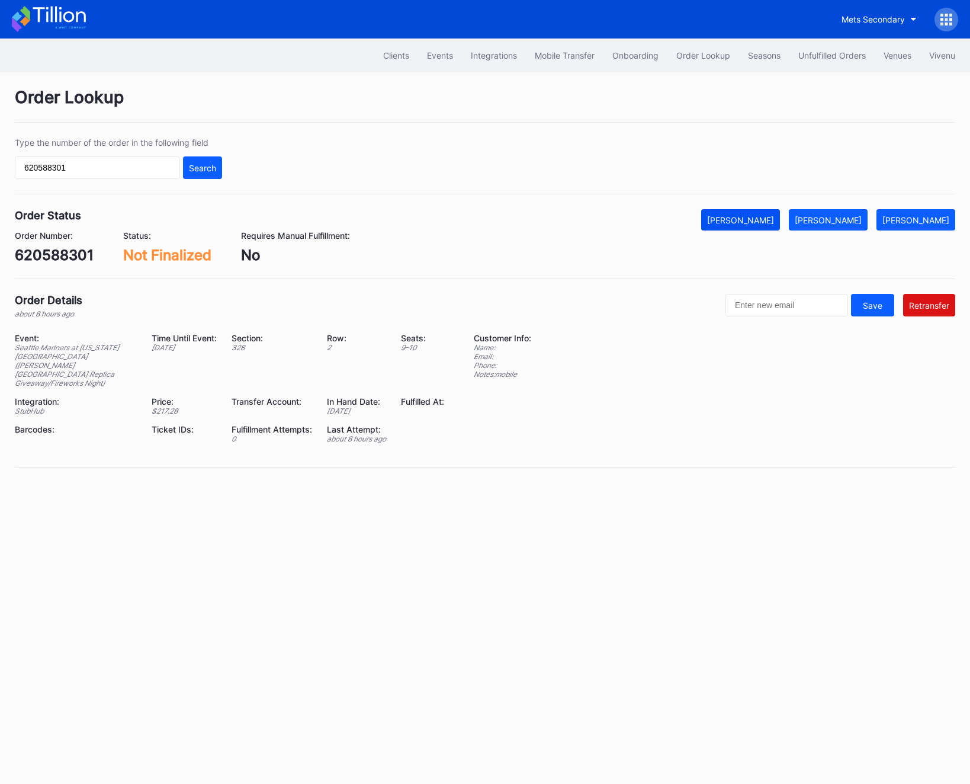
click at [780, 213] on button "[PERSON_NAME]" at bounding box center [740, 219] width 79 height 21
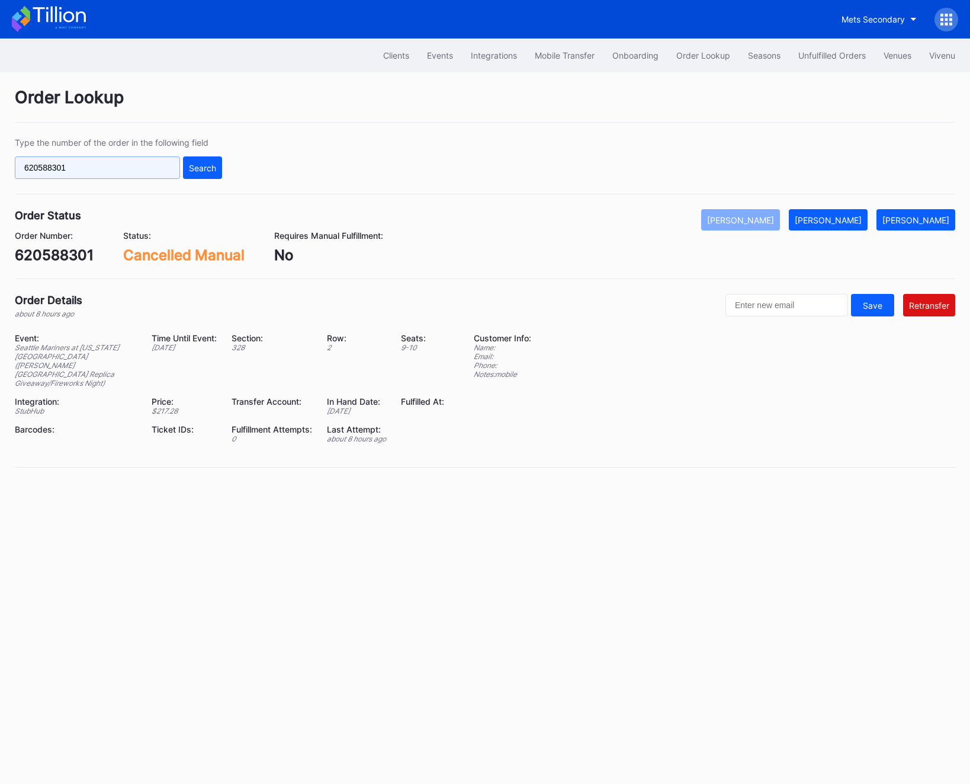
click at [174, 161] on input "620588301" at bounding box center [97, 167] width 165 height 23
paste input "90257"
click at [200, 164] on div "Search" at bounding box center [202, 168] width 27 height 10
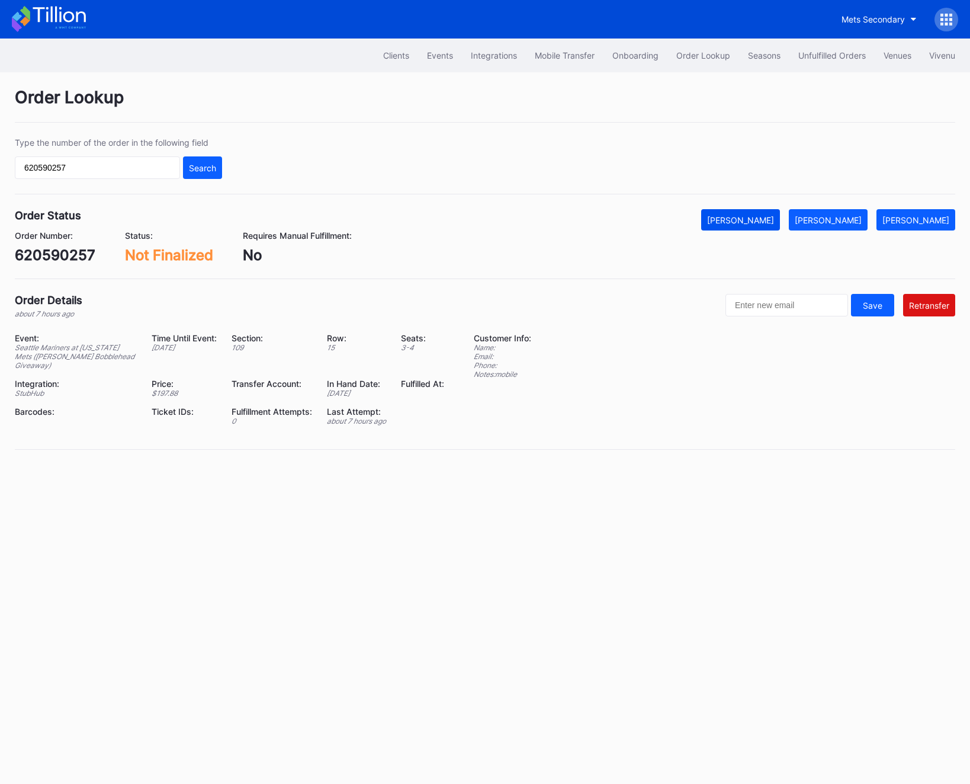
click at [774, 216] on div "[PERSON_NAME]" at bounding box center [740, 220] width 67 height 10
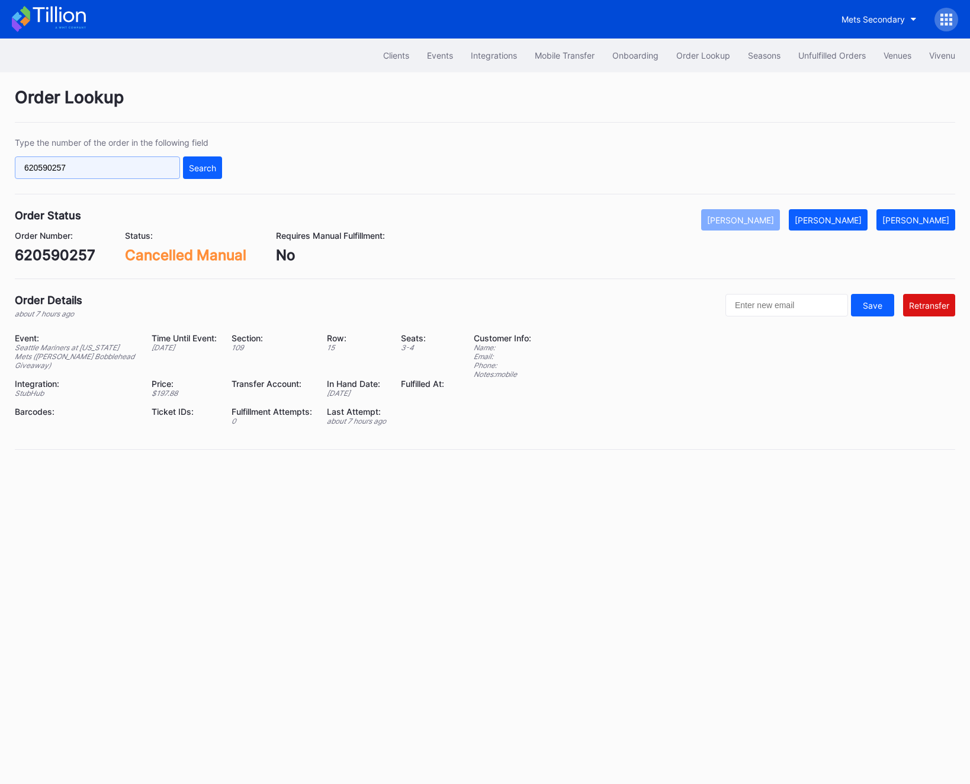
click at [55, 158] on input "620590257" at bounding box center [97, 167] width 165 height 23
paste input "32"
click at [200, 166] on div "Search" at bounding box center [202, 168] width 27 height 10
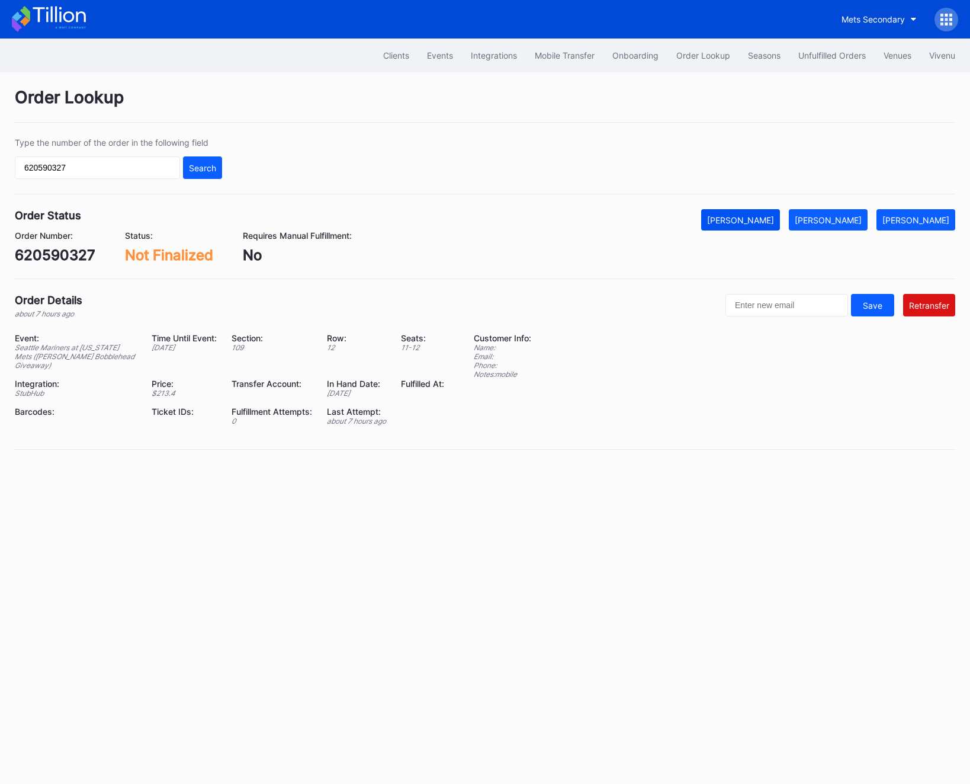
click at [769, 217] on div "[PERSON_NAME]" at bounding box center [740, 220] width 67 height 10
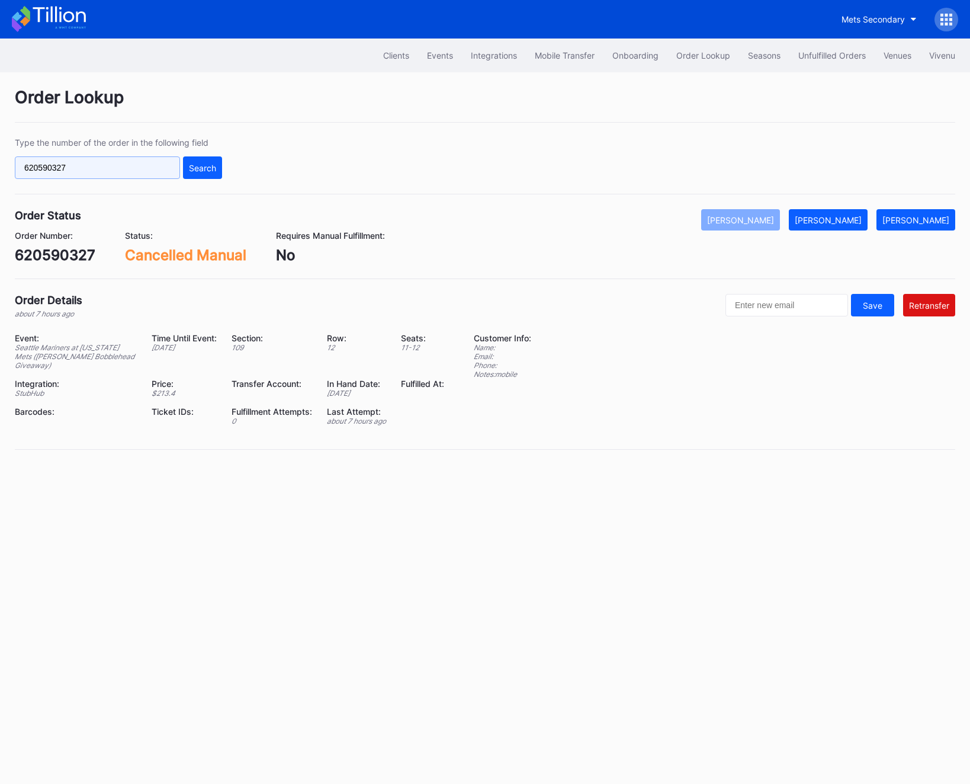
click at [96, 167] on input "620590327" at bounding box center [97, 167] width 165 height 23
paste input "3080"
click at [182, 172] on div "620593080 Search" at bounding box center [118, 167] width 207 height 23
click at [197, 172] on div "Search" at bounding box center [202, 168] width 27 height 10
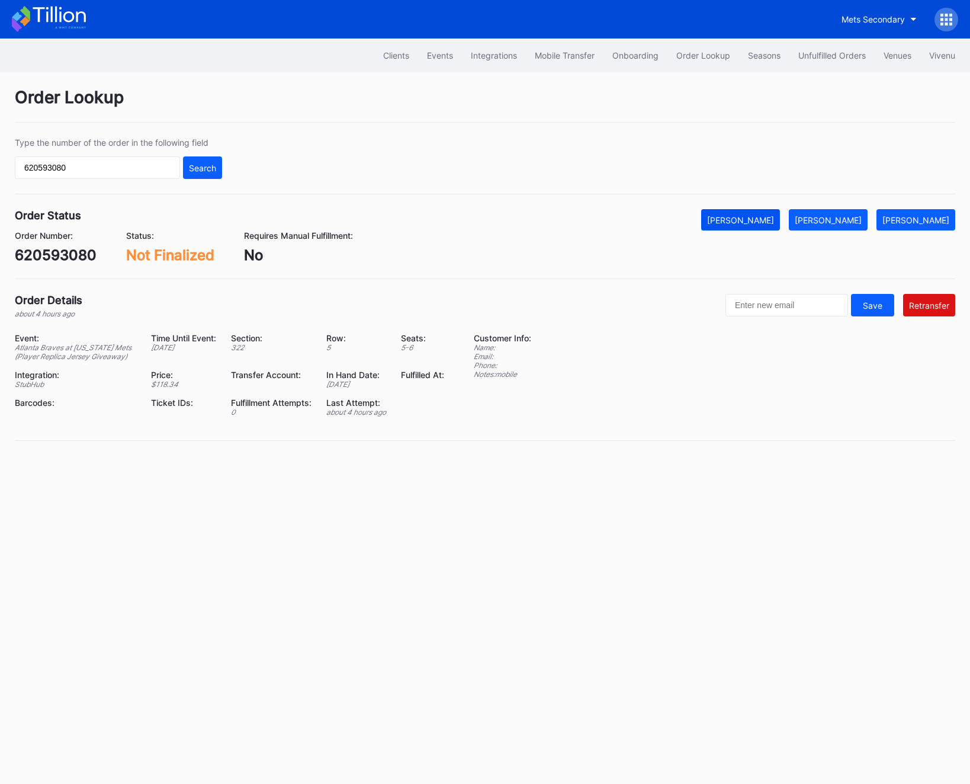
click at [769, 211] on button "[PERSON_NAME]" at bounding box center [740, 219] width 79 height 21
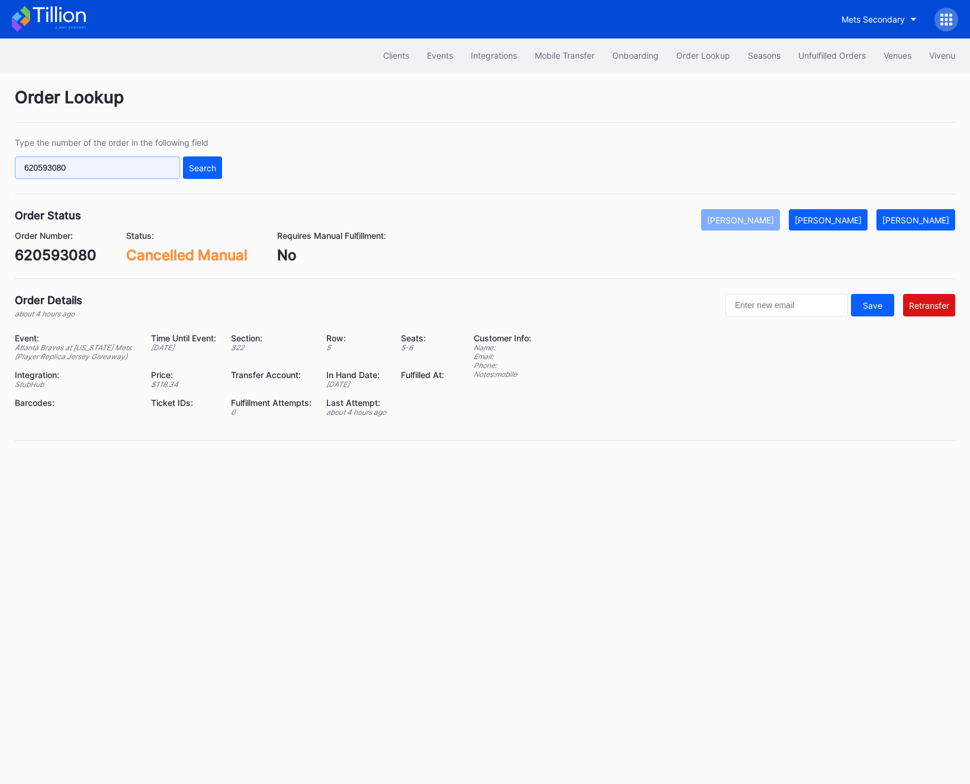
click at [63, 173] on input "620593080" at bounding box center [97, 167] width 165 height 23
paste input "65749948"
click at [200, 173] on button "Search" at bounding box center [202, 167] width 39 height 23
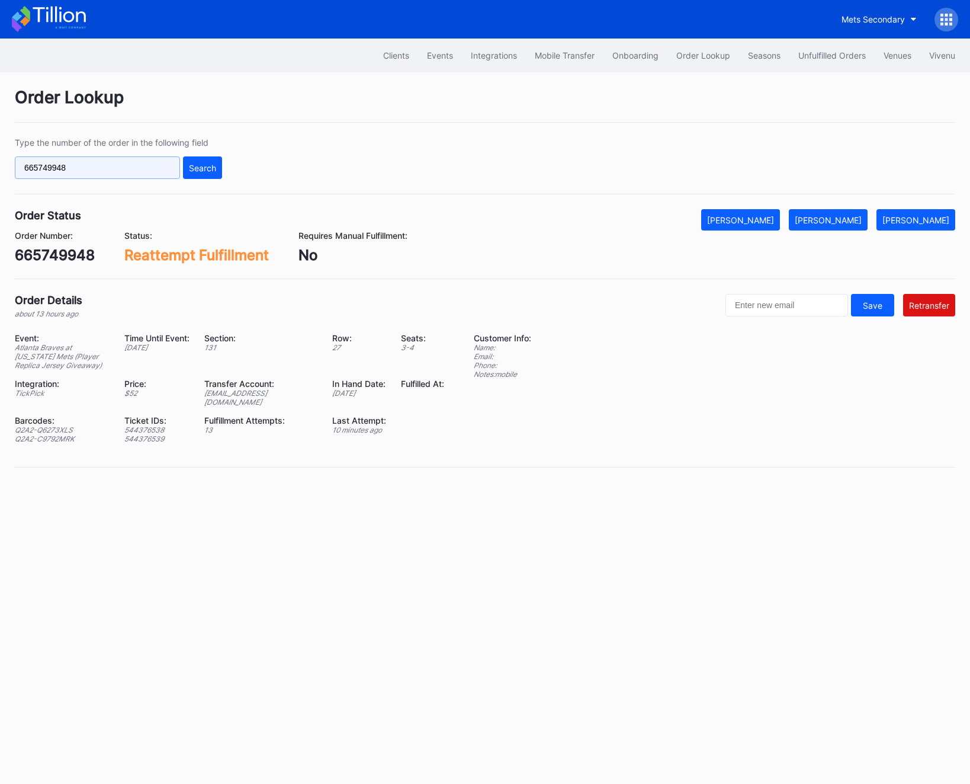
click at [60, 168] on input "665749948" at bounding box center [97, 167] width 165 height 23
paste input "19528897"
click at [178, 159] on input "619528897" at bounding box center [97, 167] width 165 height 23
type input "619528897"
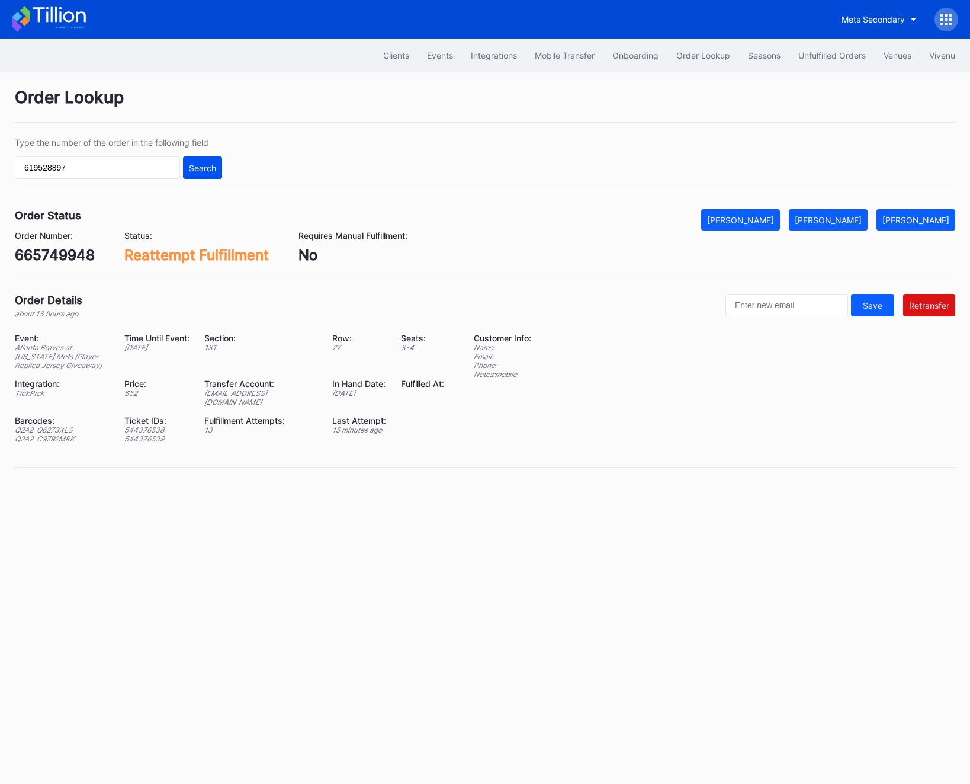
click at [219, 164] on button "Search" at bounding box center [202, 167] width 39 height 23
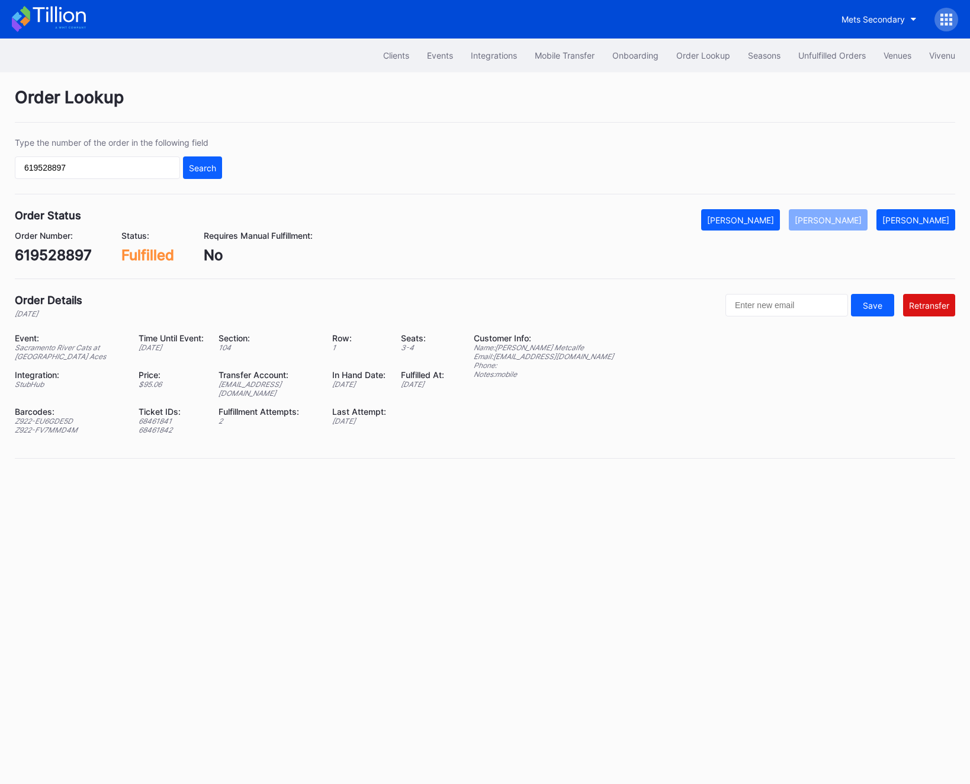
click at [251, 385] on div "renoaces@eventdynamic.com" at bounding box center [268, 389] width 99 height 18
copy div "renoaces@eventdynamic.com"
click at [816, 55] on div "Unfulfilled Orders" at bounding box center [832, 55] width 68 height 10
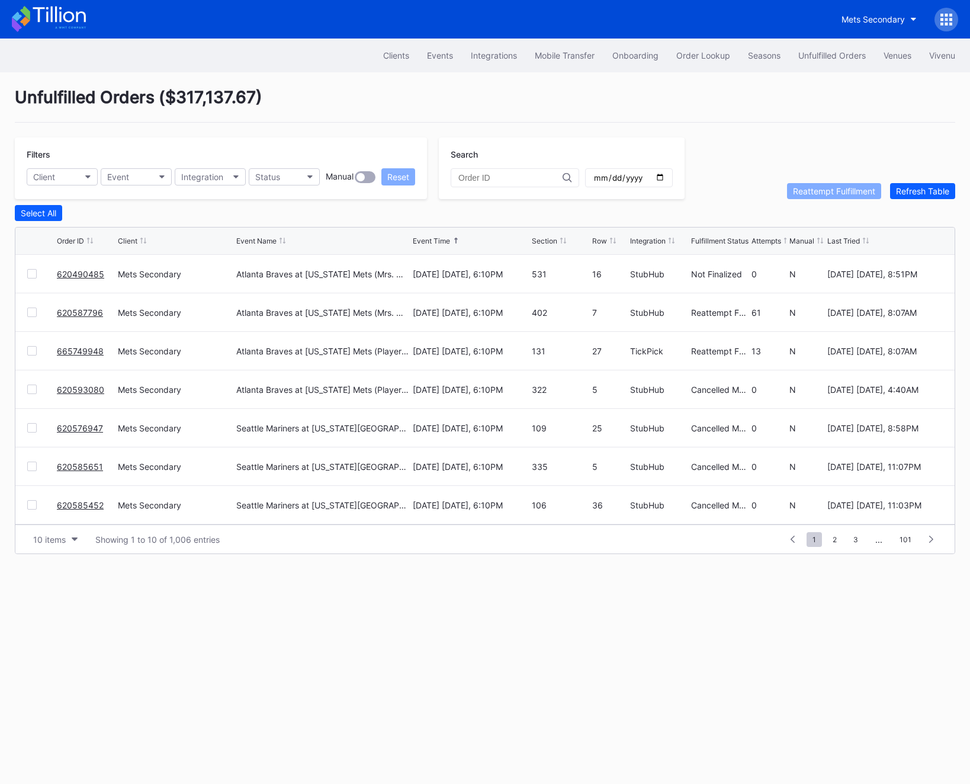
click at [816, 55] on div "Unfulfilled Orders" at bounding box center [832, 55] width 68 height 10
click at [919, 191] on div "Refresh Table" at bounding box center [922, 191] width 53 height 10
